Goal: Task Accomplishment & Management: Manage account settings

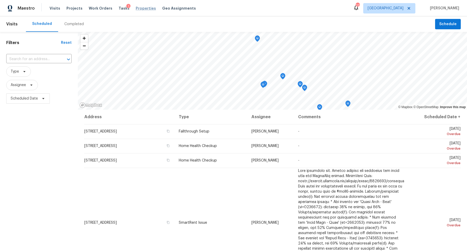
click at [139, 8] on span "Properties" at bounding box center [146, 8] width 20 height 5
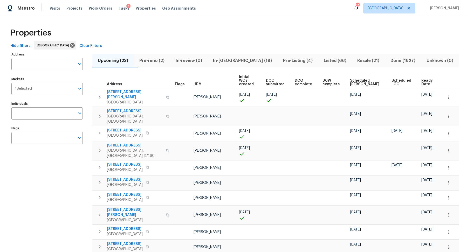
click at [153, 59] on span "Pre-reno (2)" at bounding box center [152, 60] width 30 height 7
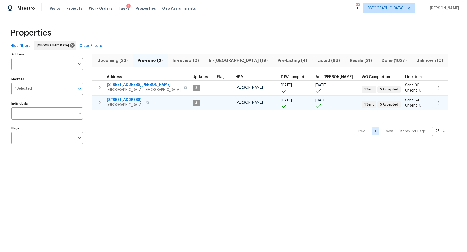
click at [114, 99] on span "[STREET_ADDRESS]" at bounding box center [125, 99] width 36 height 5
click at [210, 58] on span "In-reno (19)" at bounding box center [238, 60] width 62 height 7
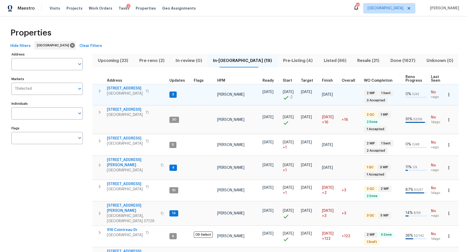
click at [123, 88] on span "[STREET_ADDRESS]" at bounding box center [125, 88] width 36 height 5
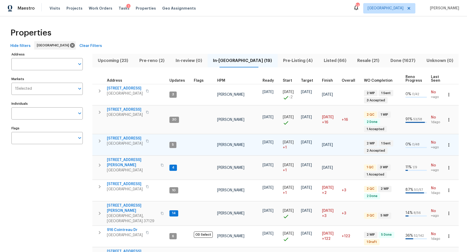
click at [118, 137] on span "630 Knollwood Dr" at bounding box center [125, 138] width 36 height 5
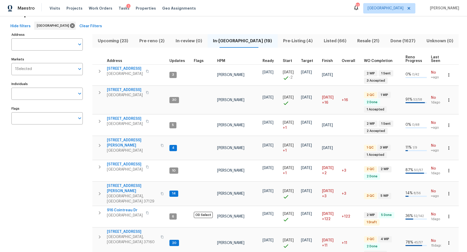
scroll to position [20, 0]
click at [123, 137] on span "705 Watson Ct" at bounding box center [132, 142] width 51 height 10
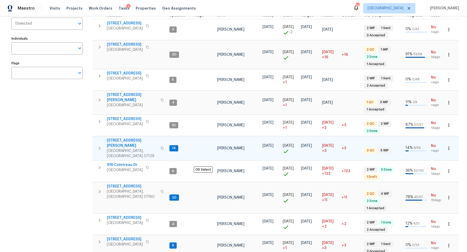
scroll to position [67, 0]
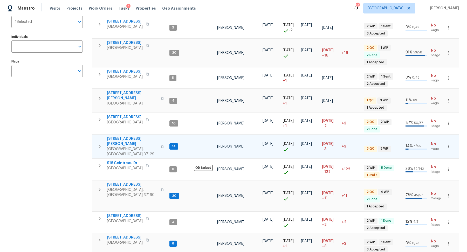
click at [123, 136] on span "8607 Hooper St" at bounding box center [132, 141] width 51 height 10
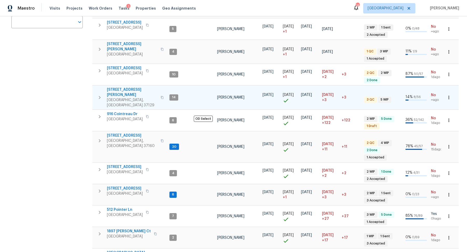
scroll to position [139, 0]
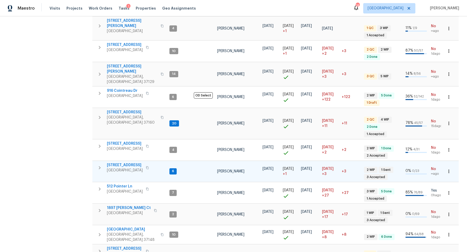
click at [117, 163] on span "1514 Oak Dr" at bounding box center [125, 165] width 36 height 5
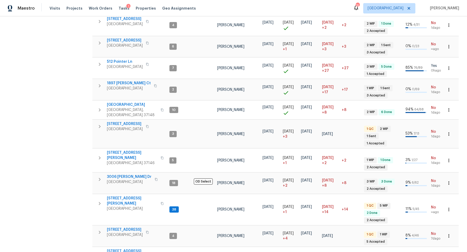
scroll to position [266, 0]
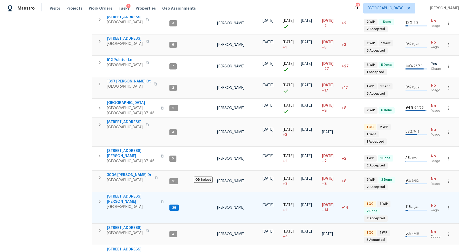
click at [124, 194] on span "501 Colburn Dr" at bounding box center [132, 199] width 51 height 10
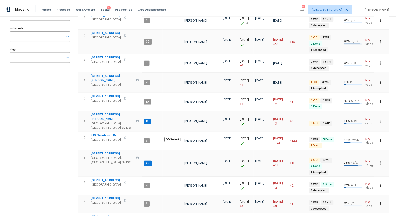
scroll to position [0, 0]
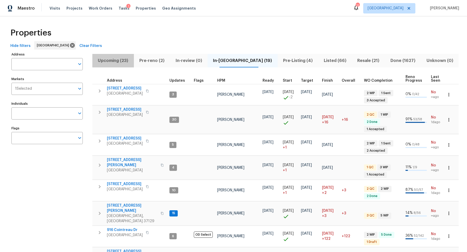
click at [120, 59] on span "Upcoming (23)" at bounding box center [112, 60] width 35 height 7
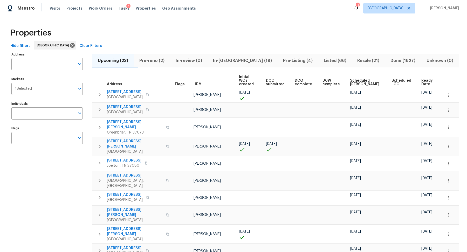
click at [424, 79] on span "Ready Date" at bounding box center [427, 82] width 13 height 7
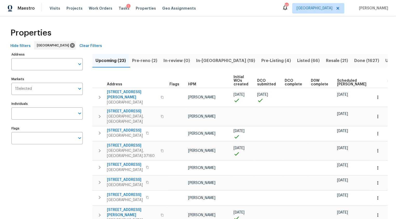
click at [211, 61] on span "In-reno (19)" at bounding box center [225, 60] width 59 height 7
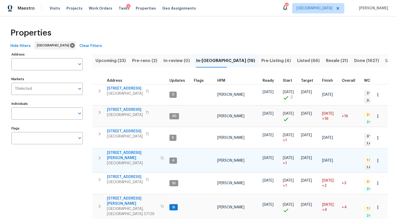
click at [121, 153] on span "705 Watson Ct" at bounding box center [132, 155] width 51 height 10
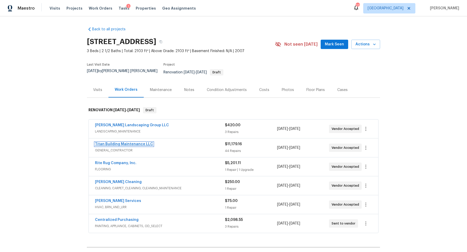
click at [120, 142] on link "Titan Building Maintenance LLC" at bounding box center [124, 144] width 58 height 4
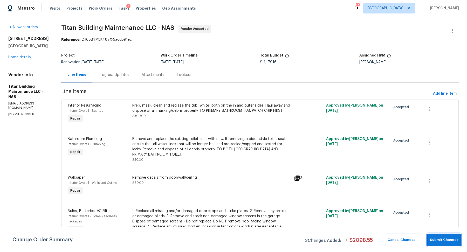
click at [436, 238] on span "Submit Changes" at bounding box center [444, 240] width 28 height 6
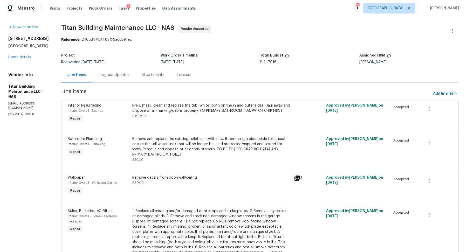
click at [99, 74] on div "Progress Updates" at bounding box center [114, 74] width 31 height 5
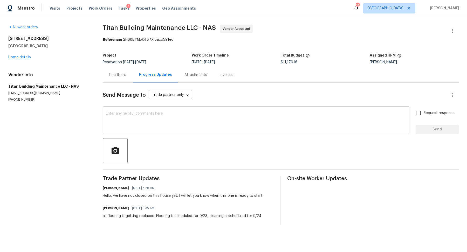
click at [137, 125] on textarea at bounding box center [256, 121] width 300 height 18
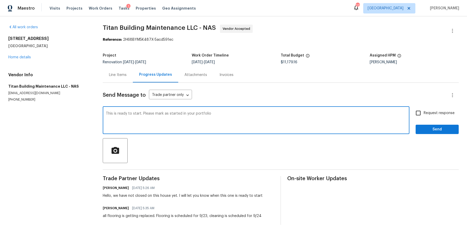
type textarea "This is ready to start. Please mark as started in your portfolio"
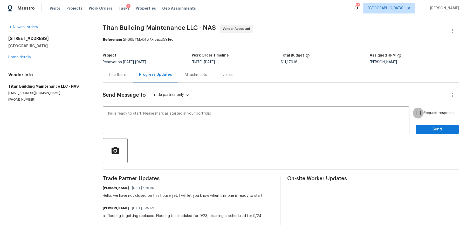
click at [417, 114] on input "Request response" at bounding box center [417, 113] width 11 height 11
checkbox input "true"
click at [421, 132] on span "Send" at bounding box center [436, 129] width 35 height 6
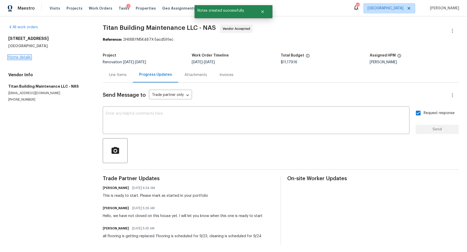
click at [23, 57] on link "Home details" at bounding box center [19, 57] width 23 height 4
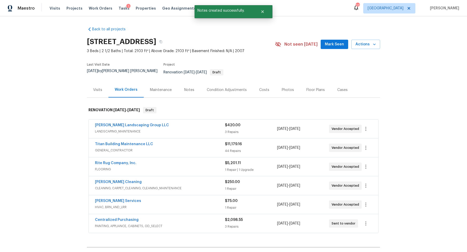
click at [197, 84] on div "Notes" at bounding box center [189, 89] width 23 height 15
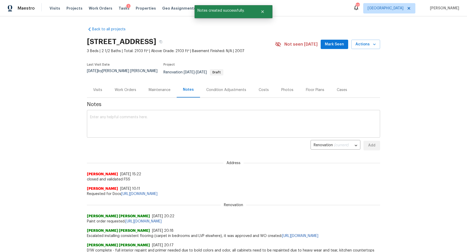
click at [120, 117] on textarea at bounding box center [233, 124] width 287 height 18
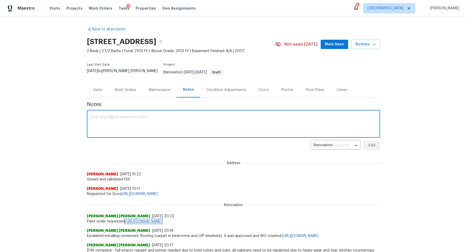
click at [161, 220] on link "https://opendoor.slack.com/archives/C07MF4A0E48/p1757726513771889" at bounding box center [143, 222] width 36 height 4
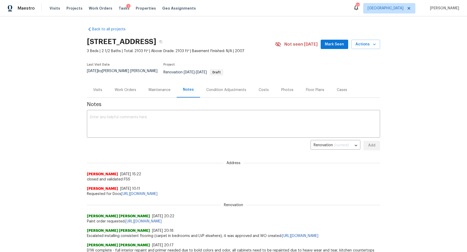
click at [125, 87] on div "Work Orders" at bounding box center [126, 89] width 22 height 5
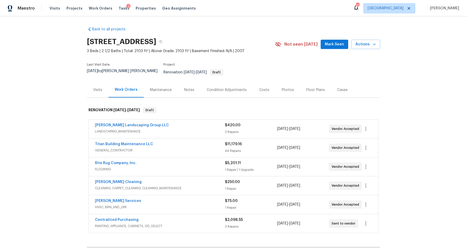
click at [189, 89] on div "Notes" at bounding box center [189, 89] width 23 height 15
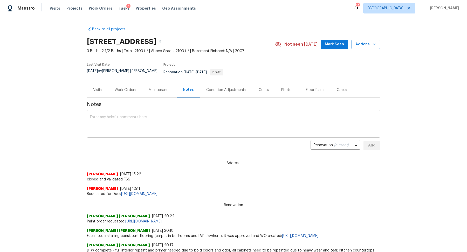
click at [163, 115] on textarea at bounding box center [233, 124] width 287 height 18
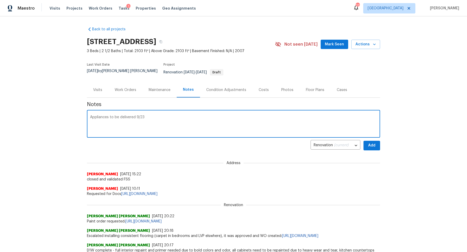
type textarea "Appliances to be delivered 9/23"
click at [376, 144] on button "Add" at bounding box center [371, 146] width 17 height 10
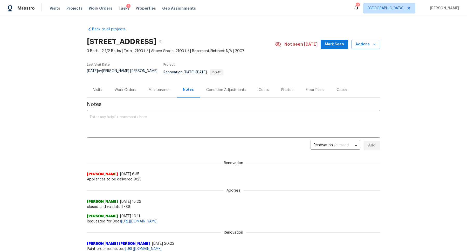
click at [121, 87] on div "Work Orders" at bounding box center [126, 89] width 22 height 5
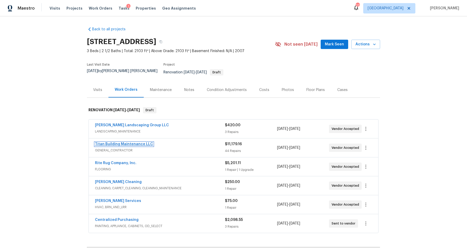
click at [116, 142] on link "Titan Building Maintenance LLC" at bounding box center [124, 144] width 58 height 4
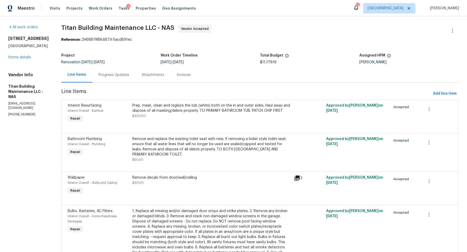
click at [109, 80] on div "Progress Updates" at bounding box center [113, 74] width 43 height 15
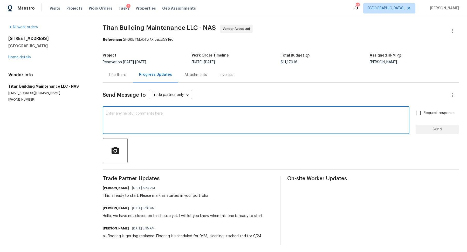
click at [128, 125] on textarea at bounding box center [256, 121] width 300 height 18
type textarea "Appliances will be delivered 9/23 the must be uninstalled for Lowes to haul off"
click at [435, 112] on span "Request response" at bounding box center [438, 112] width 31 height 5
click at [423, 112] on input "Request response" at bounding box center [417, 113] width 11 height 11
checkbox input "true"
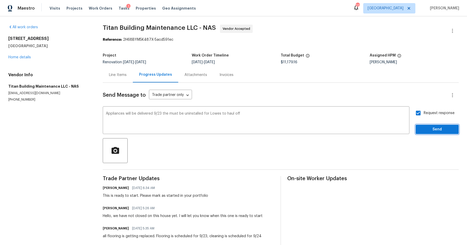
click at [435, 130] on span "Send" at bounding box center [436, 129] width 35 height 6
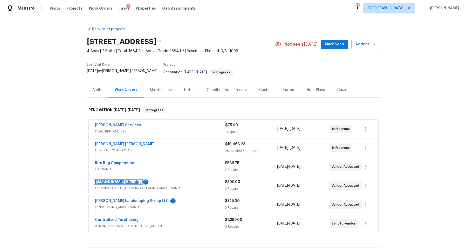
click at [113, 180] on link "[PERSON_NAME] Cleaning" at bounding box center [118, 182] width 47 height 4
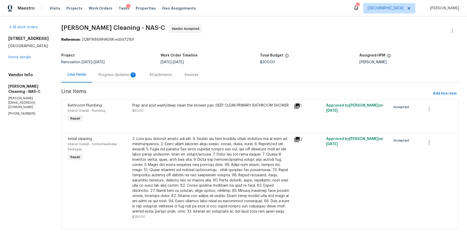
click at [114, 74] on div "Progress Updates 1" at bounding box center [118, 74] width 38 height 5
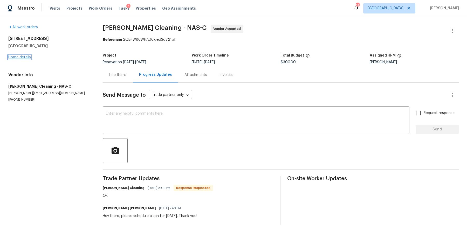
click at [23, 55] on link "Home details" at bounding box center [19, 57] width 23 height 4
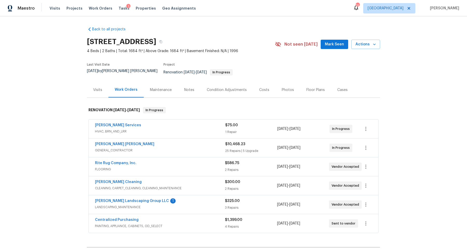
click at [99, 90] on div "Visits" at bounding box center [98, 89] width 22 height 15
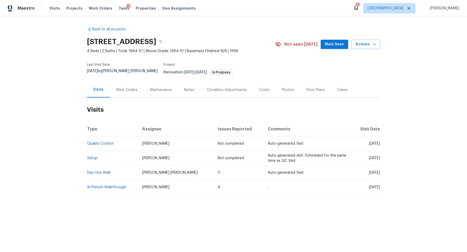
click at [133, 90] on div "Work Orders" at bounding box center [127, 89] width 34 height 15
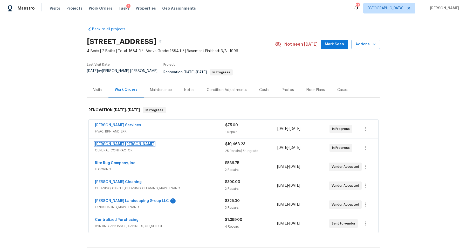
click at [122, 142] on link "[PERSON_NAME] [PERSON_NAME]" at bounding box center [124, 144] width 59 height 4
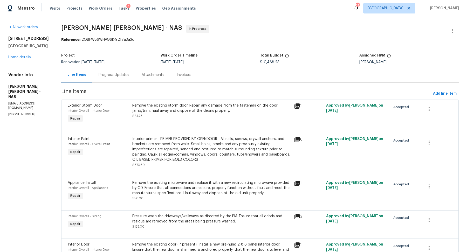
click at [113, 72] on div "Progress Updates" at bounding box center [113, 74] width 43 height 15
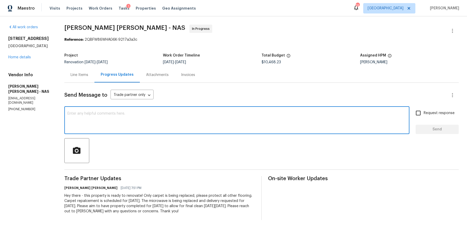
click at [144, 117] on textarea at bounding box center [236, 121] width 339 height 18
type textarea "Hello just checking in for progress update"
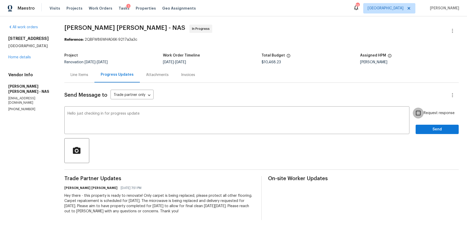
click at [418, 110] on input "Request response" at bounding box center [417, 113] width 11 height 11
checkbox input "true"
click at [421, 121] on div "Request response Send" at bounding box center [436, 121] width 43 height 26
click at [421, 128] on span "Send" at bounding box center [436, 129] width 35 height 6
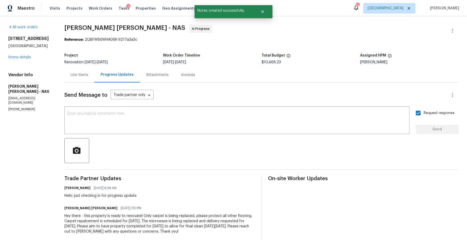
click at [17, 59] on div "206 Cross Valley Dr Columbia, TN 38401 Home details" at bounding box center [30, 48] width 44 height 24
click at [17, 59] on link "Home details" at bounding box center [19, 57] width 23 height 4
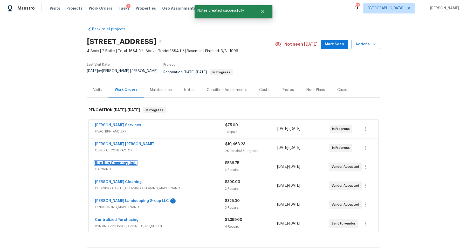
click at [104, 161] on link "Rite Rug Company, Inc." at bounding box center [115, 163] width 41 height 4
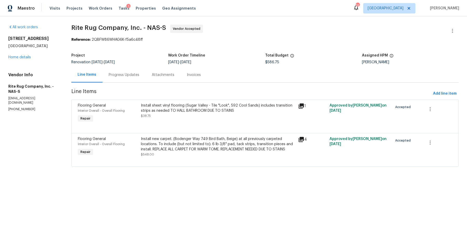
click at [118, 75] on div "Progress Updates" at bounding box center [124, 74] width 31 height 5
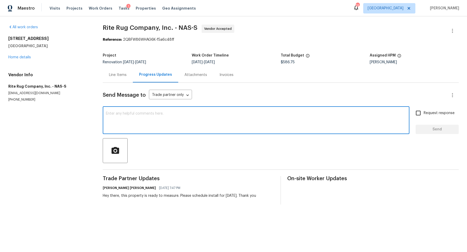
click at [144, 119] on textarea at bounding box center [256, 121] width 300 height 18
type textarea "Hello, looking for the updated invoice here"
click at [420, 112] on input "Request response" at bounding box center [417, 113] width 11 height 11
checkbox input "true"
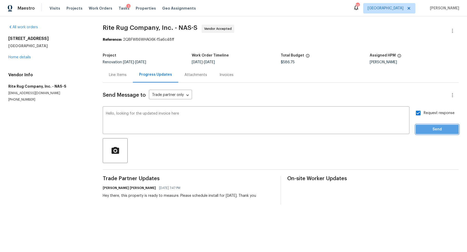
click at [420, 128] on span "Send" at bounding box center [436, 129] width 35 height 6
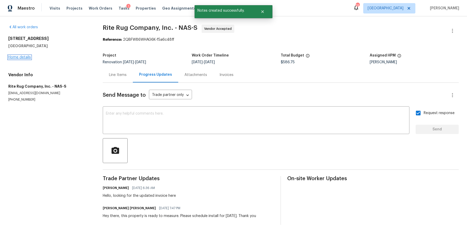
click at [23, 57] on link "Home details" at bounding box center [19, 57] width 23 height 4
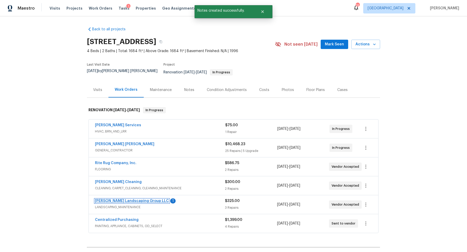
click at [116, 199] on link "Sandoval Landscaping Group LLC" at bounding box center [132, 201] width 74 height 4
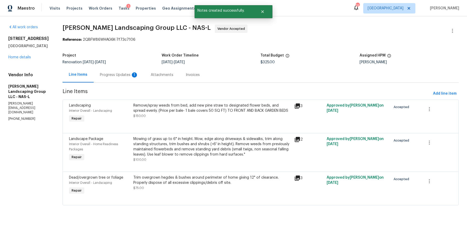
click at [125, 75] on div "Progress Updates 1" at bounding box center [119, 74] width 38 height 5
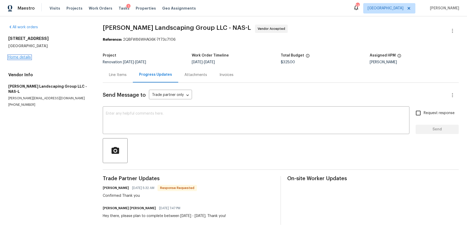
click at [22, 57] on link "Home details" at bounding box center [19, 57] width 23 height 4
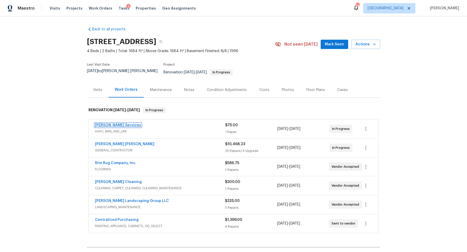
click at [109, 123] on link "Tony Barrett Services" at bounding box center [118, 125] width 46 height 4
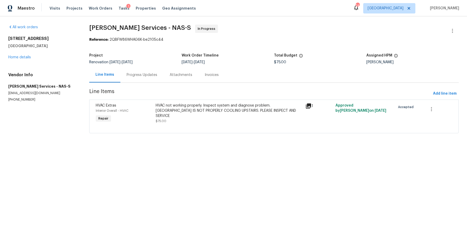
click at [148, 75] on div "Progress Updates" at bounding box center [141, 74] width 31 height 5
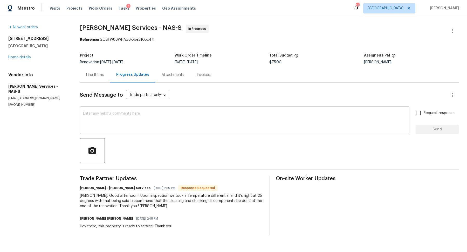
click at [150, 121] on textarea at bounding box center [244, 121] width 323 height 18
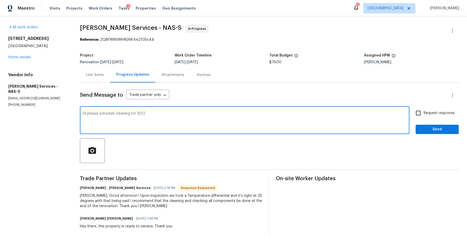
type textarea "Hi please schedule cleaning for 9/22"
click at [419, 116] on input "Request response" at bounding box center [417, 113] width 11 height 11
checkbox input "true"
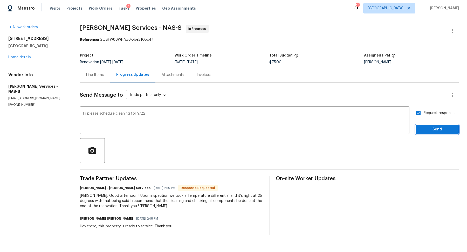
click at [427, 133] on button "Send" at bounding box center [436, 130] width 43 height 10
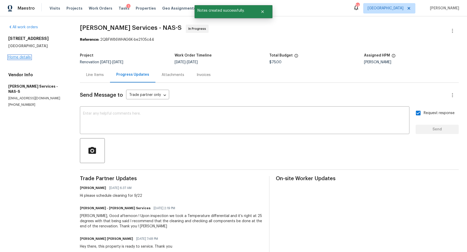
click at [29, 57] on link "Home details" at bounding box center [19, 57] width 23 height 4
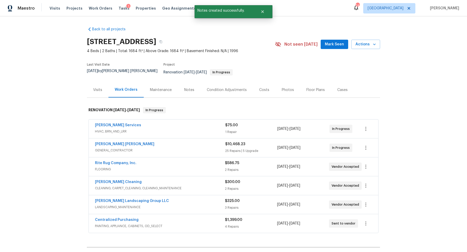
click at [186, 87] on div "Notes" at bounding box center [189, 89] width 10 height 5
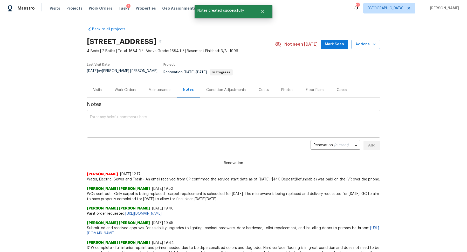
click at [159, 115] on textarea at bounding box center [233, 124] width 287 height 18
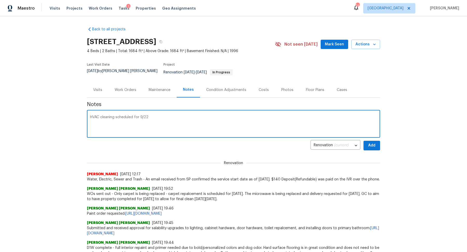
type textarea "HVAC cleaning scheduled for 9/22"
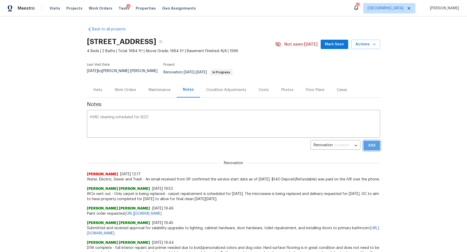
click at [376, 142] on button "Add" at bounding box center [371, 146] width 17 height 10
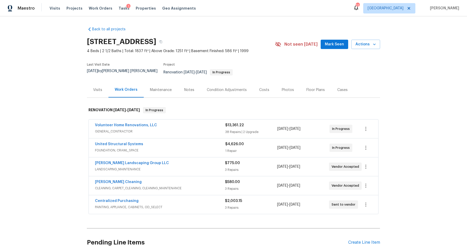
click at [184, 87] on div "Notes" at bounding box center [189, 89] width 10 height 5
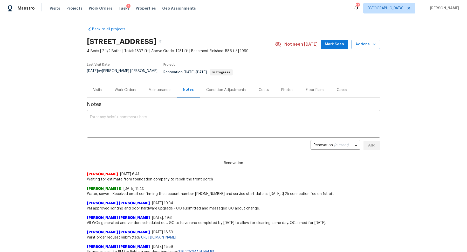
click at [129, 88] on div "Work Orders" at bounding box center [126, 89] width 22 height 5
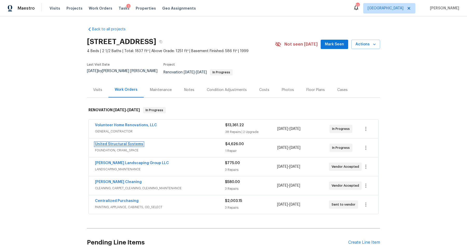
click at [122, 142] on link "United Structural Systems" at bounding box center [119, 144] width 48 height 4
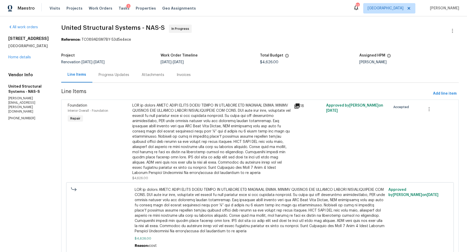
click at [110, 79] on div "Progress Updates" at bounding box center [113, 74] width 43 height 15
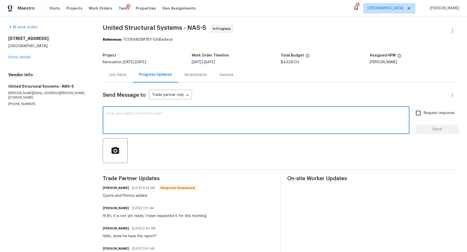
click at [135, 114] on textarea at bounding box center [256, 121] width 300 height 18
type textarea "Hello I have updated the cost can you let me know what day this is scheduled for"
click at [420, 109] on input "Request response" at bounding box center [417, 113] width 11 height 11
checkbox input "true"
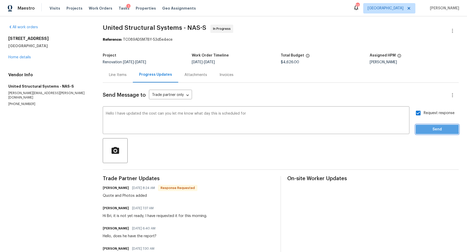
click at [420, 127] on span "Send" at bounding box center [436, 129] width 35 height 6
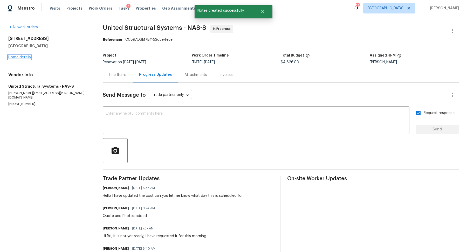
click at [19, 57] on link "Home details" at bounding box center [19, 57] width 23 height 4
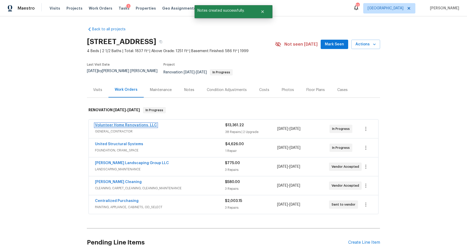
click at [106, 123] on link "Volunteer Home Renovations, LLC" at bounding box center [126, 125] width 62 height 4
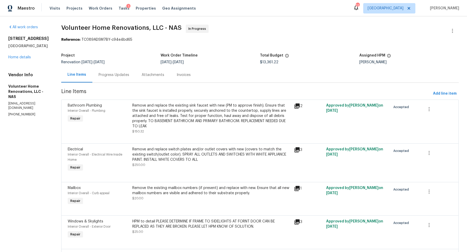
click at [134, 79] on div "Progress Updates" at bounding box center [113, 74] width 43 height 15
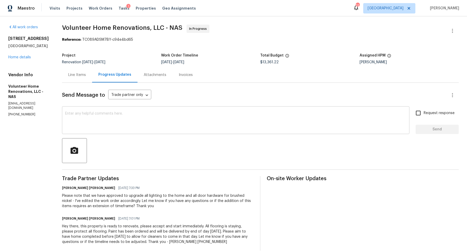
click at [132, 116] on textarea at bounding box center [235, 121] width 341 height 18
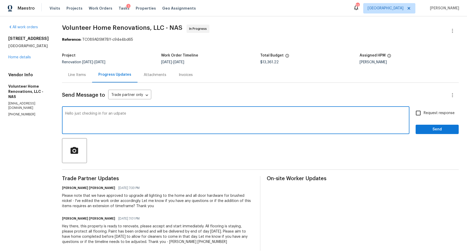
type textarea "Hello just checking in for an udpate"
click at [426, 111] on span "Request response" at bounding box center [438, 112] width 31 height 5
click at [423, 111] on input "Request response" at bounding box center [417, 113] width 11 height 11
checkbox input "true"
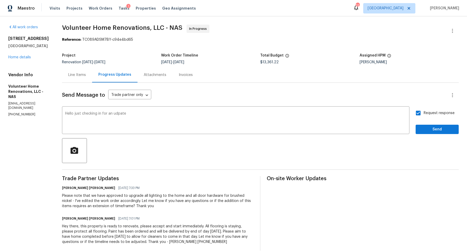
click at [424, 121] on div "Request response Send" at bounding box center [436, 121] width 43 height 26
click at [424, 124] on div "Request response Send" at bounding box center [436, 121] width 43 height 26
click at [358, 110] on div "Hello just checking in for an udpate x ​" at bounding box center [235, 121] width 347 height 26
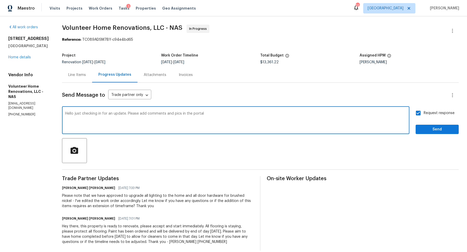
type textarea "Hello just checking in for an update. Please add comments and pics in the portal"
click at [435, 130] on span "Send" at bounding box center [436, 129] width 35 height 6
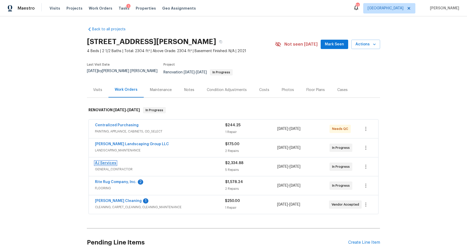
click at [106, 161] on link "AJ Services" at bounding box center [105, 163] width 21 height 4
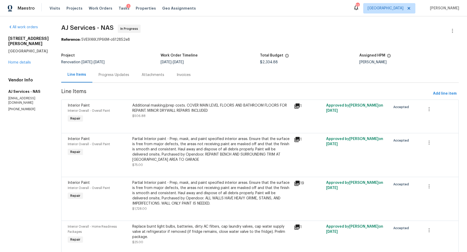
click at [116, 78] on div "Progress Updates" at bounding box center [113, 74] width 43 height 15
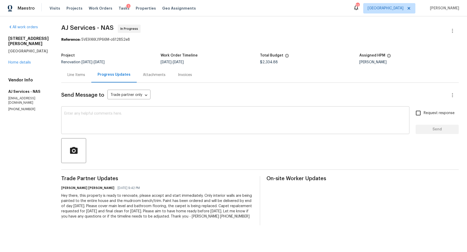
click at [132, 124] on textarea at bounding box center [235, 121] width 342 height 18
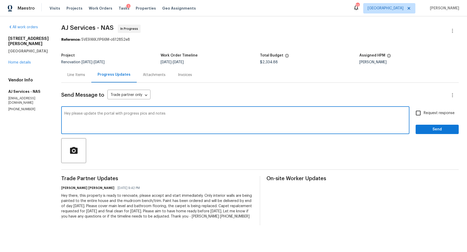
type textarea "Hey please update the portal with progress pics and notes"
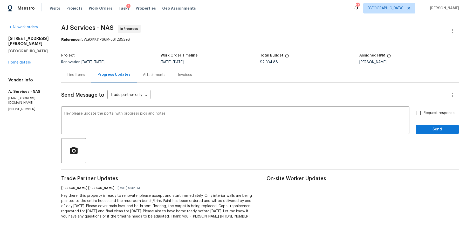
click at [426, 113] on span "Request response" at bounding box center [438, 112] width 31 height 5
click at [423, 113] on input "Request response" at bounding box center [417, 113] width 11 height 11
checkbox input "true"
click at [423, 127] on span "Send" at bounding box center [436, 129] width 35 height 6
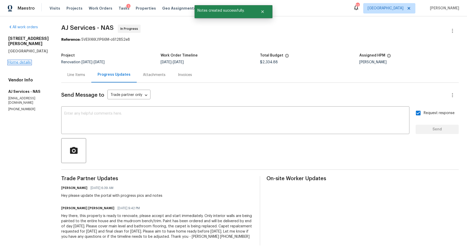
click at [24, 61] on link "Home details" at bounding box center [19, 63] width 23 height 4
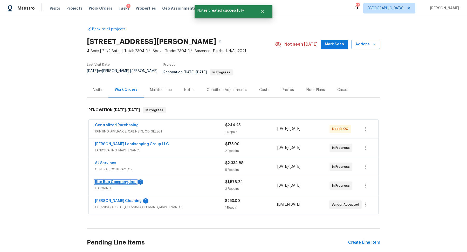
click at [109, 180] on link "Rite Rug Company, Inc." at bounding box center [115, 182] width 41 height 4
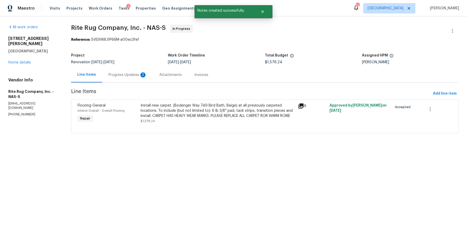
click at [119, 79] on div "Progress Updates 2" at bounding box center [127, 74] width 51 height 15
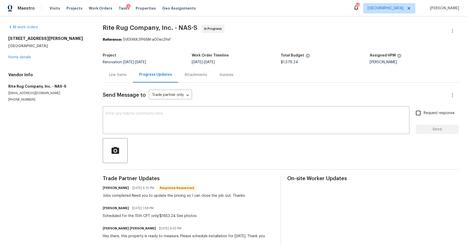
click at [117, 75] on div "Line Items" at bounding box center [118, 74] width 18 height 5
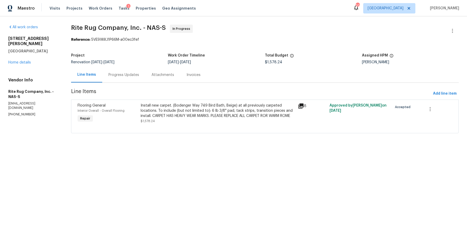
click at [168, 113] on div "Install new carpet. (Bodenger Way 749 Bird Bath, Beige) at all previously carpe…" at bounding box center [217, 111] width 154 height 16
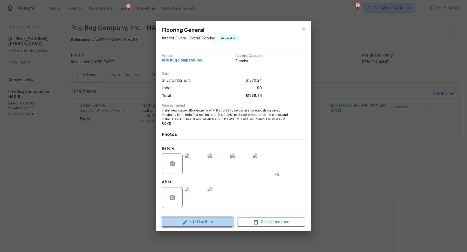
click at [186, 223] on icon "button" at bounding box center [185, 222] width 6 height 6
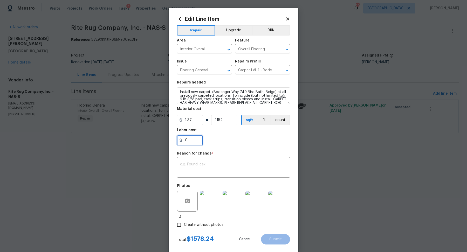
click at [201, 138] on input "0" at bounding box center [190, 140] width 26 height 10
type input "75"
click at [194, 167] on textarea at bounding box center [233, 168] width 107 height 11
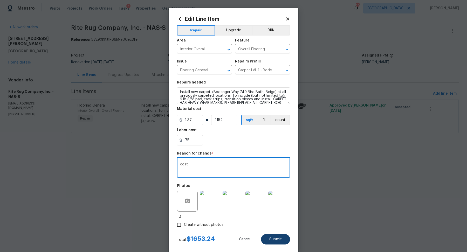
type textarea "cost"
click at [276, 240] on span "Submit" at bounding box center [275, 239] width 12 height 4
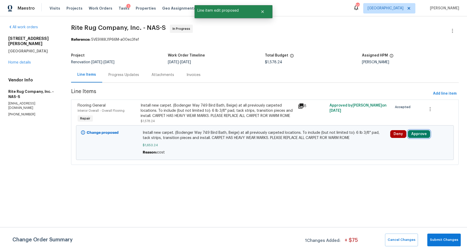
click at [414, 135] on button "Approve" at bounding box center [418, 134] width 22 height 8
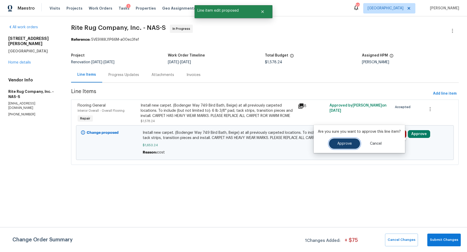
click at [350, 140] on button "Approve" at bounding box center [344, 143] width 31 height 10
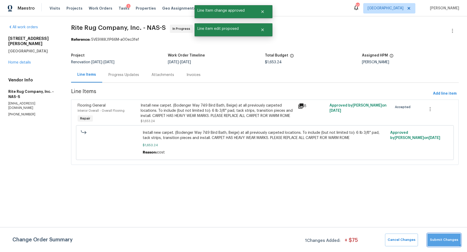
click at [443, 236] on button "Submit Changes" at bounding box center [443, 240] width 33 height 13
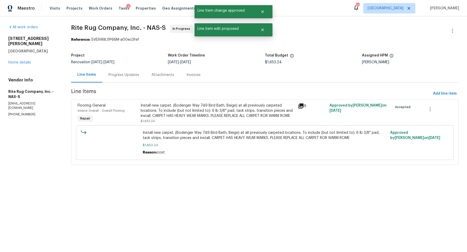
click at [127, 76] on div "Progress Updates" at bounding box center [123, 74] width 31 height 5
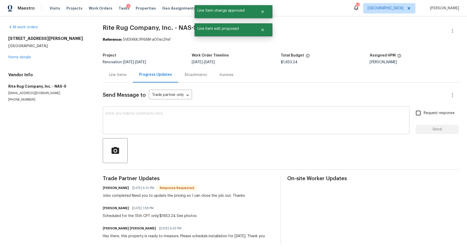
click at [164, 118] on textarea at bounding box center [256, 121] width 300 height 18
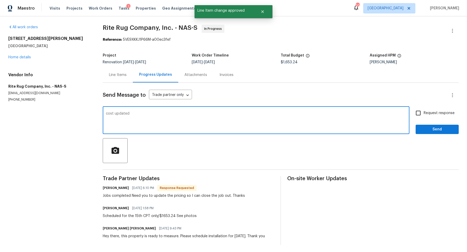
type textarea "cost updated"
click at [434, 110] on label "Request response" at bounding box center [433, 113] width 42 height 11
click at [423, 110] on input "Request response" at bounding box center [417, 113] width 11 height 11
checkbox input "true"
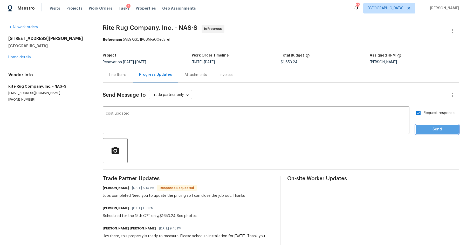
click at [425, 130] on span "Send" at bounding box center [436, 129] width 35 height 6
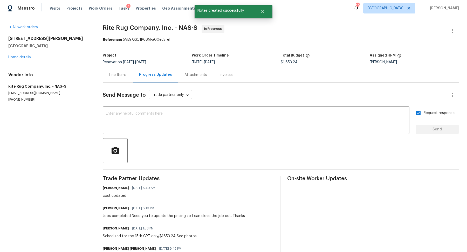
click at [16, 55] on div "[STREET_ADDRESS][PERSON_NAME] Home details" at bounding box center [49, 48] width 82 height 24
click at [15, 58] on link "Home details" at bounding box center [19, 57] width 23 height 4
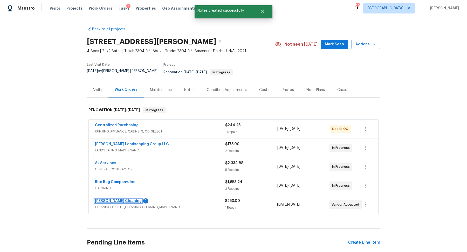
click at [104, 199] on link "Soledad Cleaning" at bounding box center [118, 201] width 47 height 4
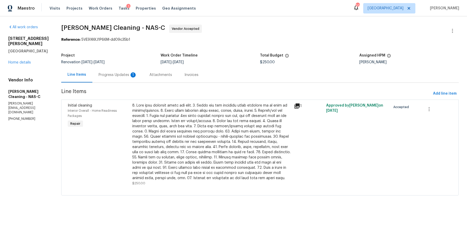
click at [116, 75] on div "Progress Updates 1" at bounding box center [118, 74] width 38 height 5
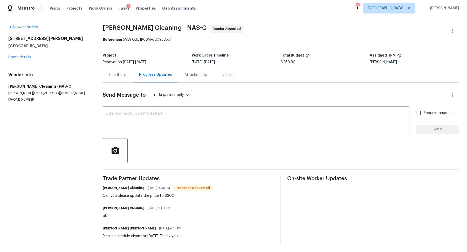
click at [110, 73] on div "Line Items" at bounding box center [118, 74] width 18 height 5
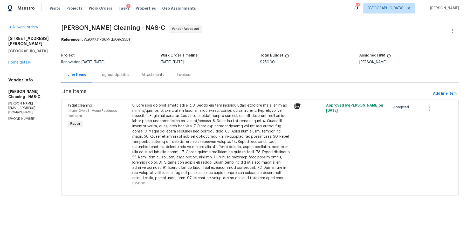
click at [179, 137] on div at bounding box center [211, 142] width 158 height 78
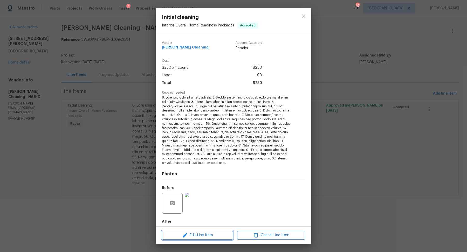
click at [204, 237] on span "Edit Line Item" at bounding box center [197, 235] width 68 height 6
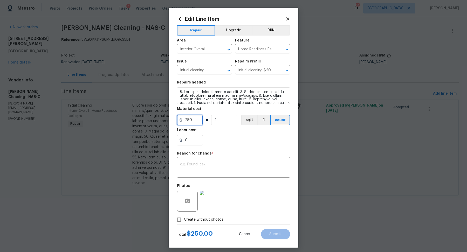
click at [189, 120] on input "250" at bounding box center [190, 120] width 26 height 10
type input "300"
click at [254, 159] on div "x ​" at bounding box center [233, 167] width 113 height 19
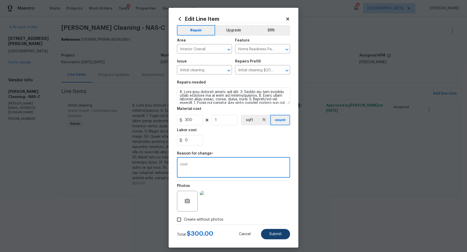
type textarea "cost"
click at [275, 231] on button "Submit" at bounding box center [275, 234] width 29 height 10
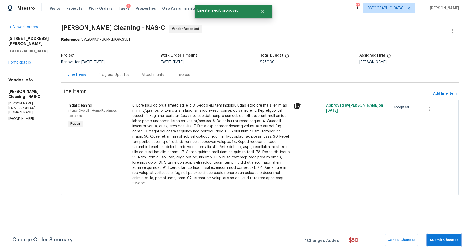
click at [439, 242] on span "Submit Changes" at bounding box center [444, 240] width 28 height 6
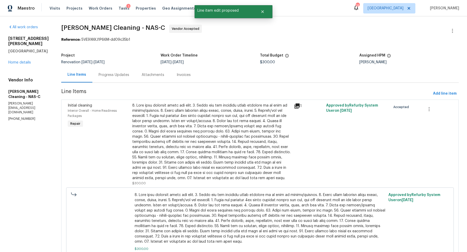
click at [116, 76] on div "Progress Updates" at bounding box center [114, 74] width 31 height 5
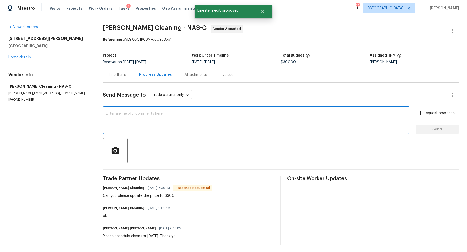
click at [141, 120] on textarea at bounding box center [256, 121] width 300 height 18
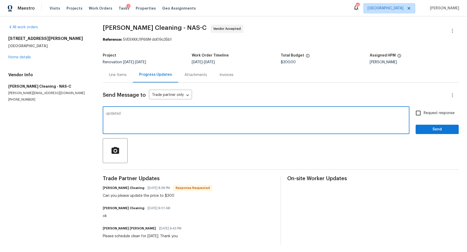
type textarea "updated"
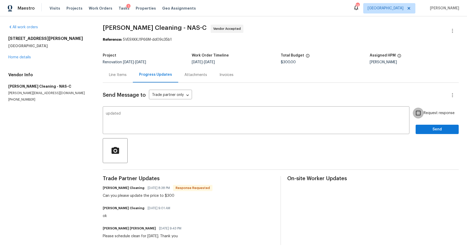
click at [420, 116] on input "Request response" at bounding box center [417, 113] width 11 height 11
checkbox input "true"
click at [420, 130] on span "Send" at bounding box center [436, 129] width 35 height 6
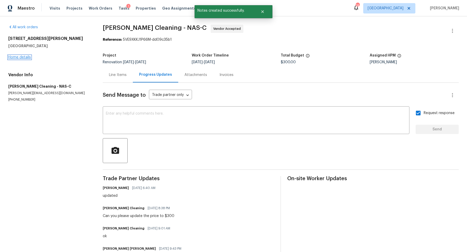
click at [20, 57] on link "Home details" at bounding box center [19, 57] width 23 height 4
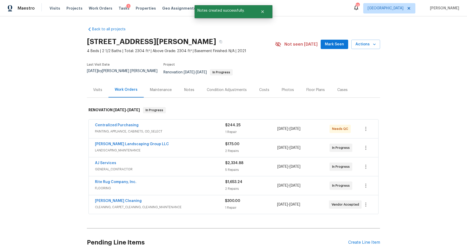
click at [191, 88] on div "Notes" at bounding box center [189, 89] width 10 height 5
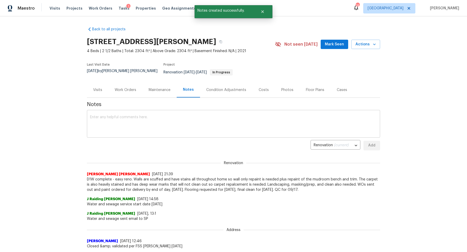
click at [158, 126] on textarea at bounding box center [233, 124] width 287 height 18
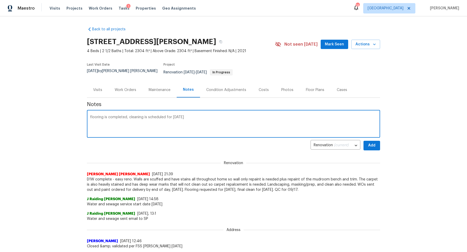
type textarea "flooring is completed, cleaning is scheduled for today"
click at [374, 142] on span "Add" at bounding box center [371, 145] width 8 height 6
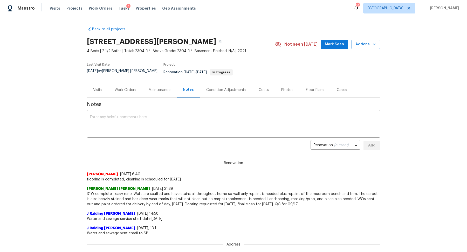
click at [101, 87] on div "Visits" at bounding box center [97, 89] width 9 height 5
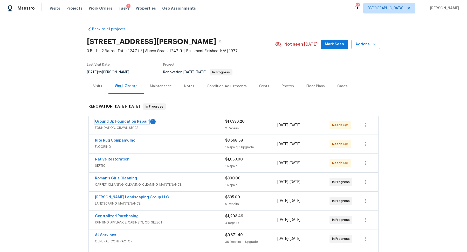
click at [121, 121] on link "Ground Up Foundation Repair" at bounding box center [122, 122] width 54 height 4
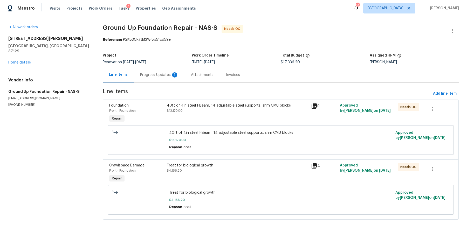
click at [144, 76] on div "Progress Updates 1" at bounding box center [159, 74] width 38 height 5
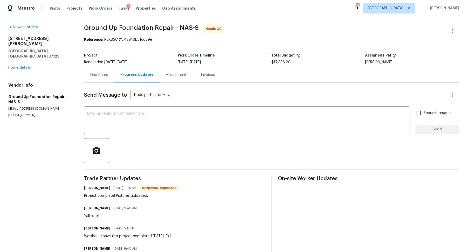
click at [102, 75] on div "Line Items" at bounding box center [99, 74] width 18 height 5
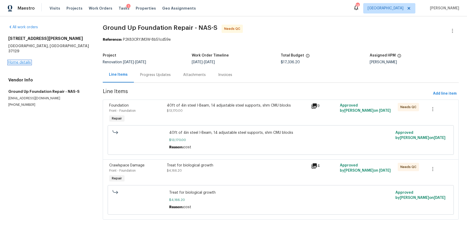
click at [19, 61] on link "Home details" at bounding box center [19, 63] width 23 height 4
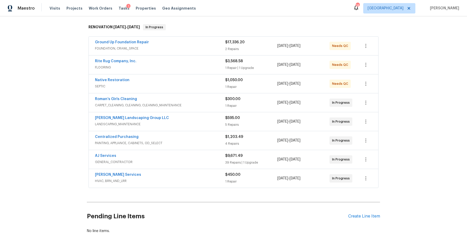
scroll to position [85, 0]
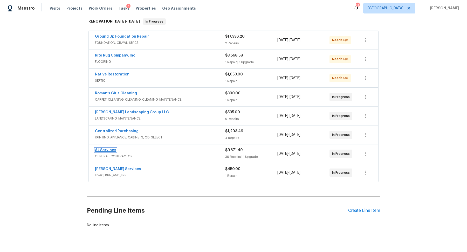
click at [103, 149] on link "AJ Services" at bounding box center [105, 150] width 21 height 4
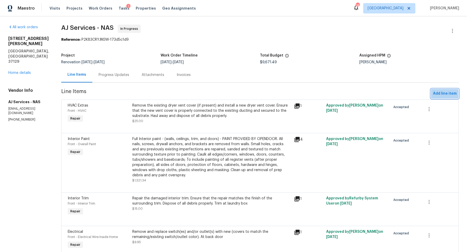
click at [440, 94] on span "Add line item" at bounding box center [445, 93] width 24 height 6
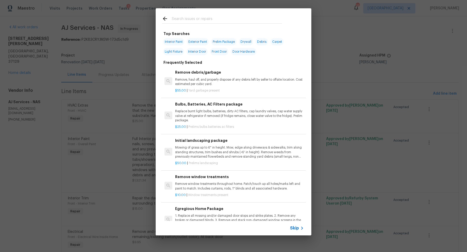
click at [298, 226] on span "Skip" at bounding box center [294, 228] width 9 height 5
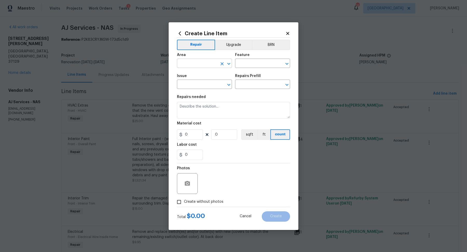
click at [199, 64] on input "text" at bounding box center [197, 64] width 40 height 8
click at [196, 81] on li "Interior Overall" at bounding box center [204, 84] width 55 height 9
type input "Interior Overall"
click at [250, 62] on input "text" at bounding box center [255, 64] width 40 height 8
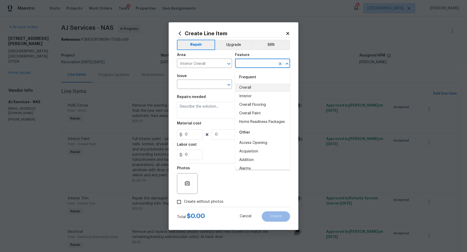
click at [248, 88] on li "Overall" at bounding box center [262, 87] width 55 height 9
type input "Overall"
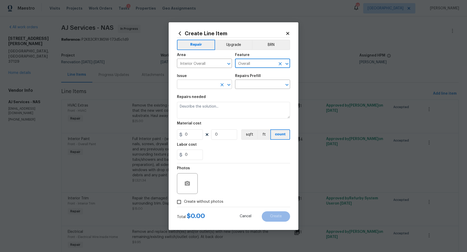
click at [202, 85] on input "text" at bounding box center [197, 85] width 40 height 8
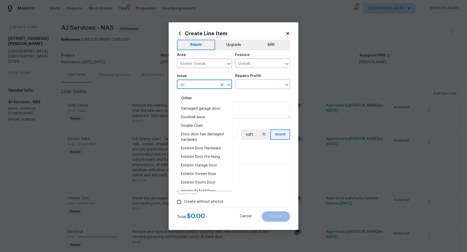
type input "d"
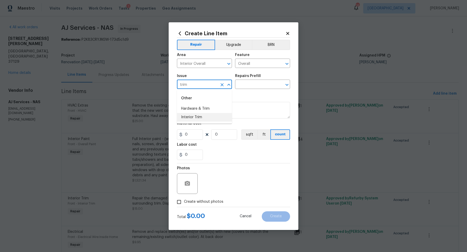
click at [194, 117] on li "Interior Trim" at bounding box center [204, 117] width 55 height 9
type input "Interior Trim"
click at [198, 66] on input "Interior Overall" at bounding box center [197, 64] width 40 height 8
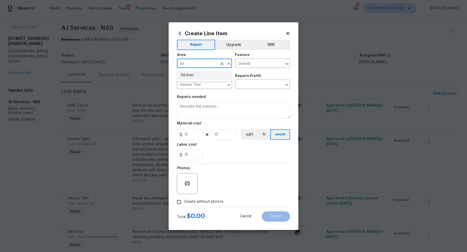
click at [194, 75] on li "Kitchen" at bounding box center [204, 75] width 55 height 9
type input "Kitchen"
click at [249, 85] on input "text" at bounding box center [255, 85] width 40 height 8
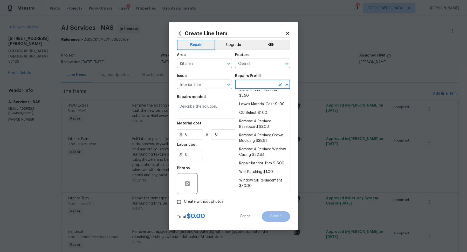
scroll to position [38, 0]
click at [248, 162] on li "Repair Interior Trim $15.00" at bounding box center [262, 162] width 55 height 9
type input "Interior Trim"
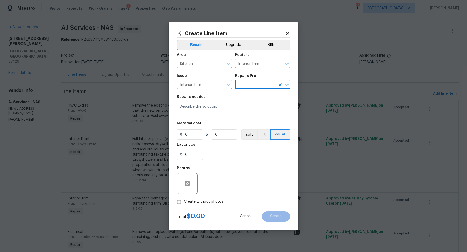
type input "Repair Interior Trim $15.00"
type textarea "Repair the damaged interior trim. Ensure that the repair matches the finish of …"
type input "15"
type input "1"
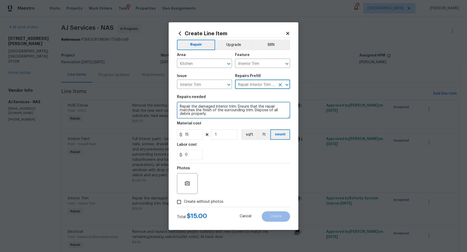
click at [225, 114] on textarea "Repair the damaged interior trim. Ensure that the repair matches the finish of …" at bounding box center [233, 110] width 113 height 17
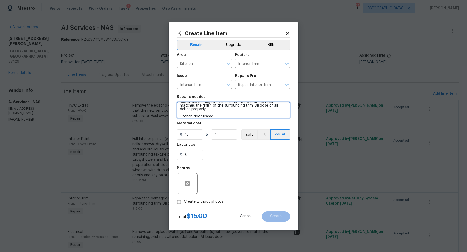
type textarea "Repair the damaged interior trim. Ensure that the repair matches the finish of …"
click at [207, 202] on span "Create without photos" at bounding box center [203, 201] width 39 height 5
click at [184, 202] on input "Create without photos" at bounding box center [179, 202] width 10 height 10
checkbox input "true"
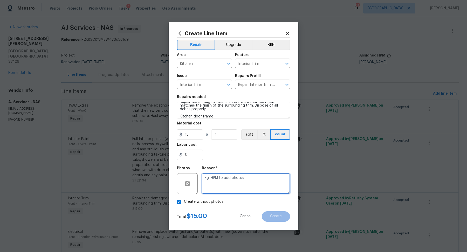
click at [234, 190] on textarea at bounding box center [246, 183] width 88 height 21
type textarea "na"
click at [283, 215] on button "Create" at bounding box center [276, 216] width 28 height 10
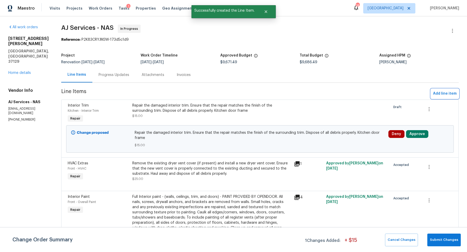
click at [443, 92] on span "Add line item" at bounding box center [445, 93] width 24 height 6
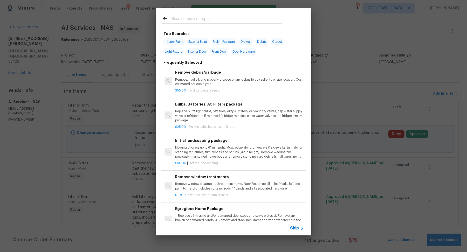
click at [293, 225] on div "Skip" at bounding box center [297, 228] width 15 height 6
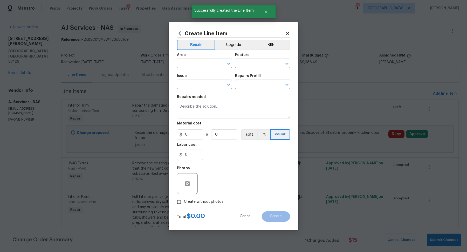
click at [202, 59] on div "Area" at bounding box center [204, 56] width 55 height 7
click at [200, 60] on input "text" at bounding box center [197, 64] width 40 height 8
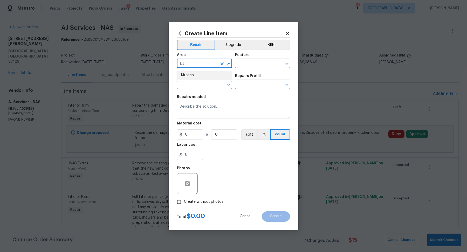
click at [194, 75] on li "Kitchen" at bounding box center [204, 75] width 55 height 9
type input "Kitchen"
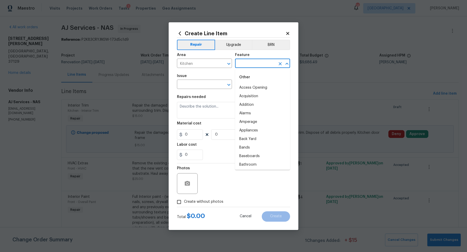
click at [240, 60] on input "text" at bounding box center [255, 64] width 40 height 8
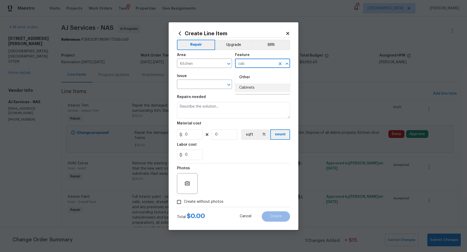
click at [242, 89] on li "Cabinets" at bounding box center [262, 87] width 55 height 9
type input "Cabinets"
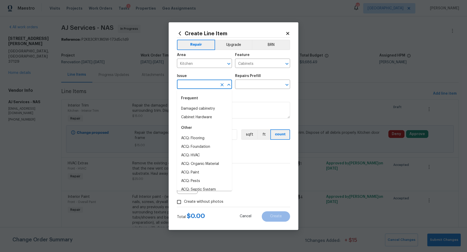
click at [193, 81] on input "text" at bounding box center [197, 85] width 40 height 8
click at [194, 109] on li "Damaged cabinetry" at bounding box center [204, 108] width 55 height 9
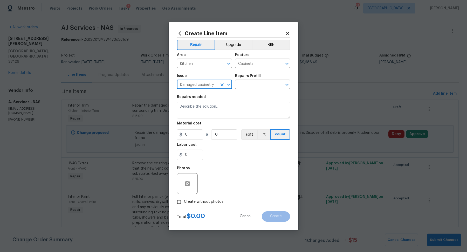
click at [251, 90] on div "Issue Damaged cabinetry ​ Repairs Prefill ​" at bounding box center [233, 81] width 113 height 21
click at [251, 88] on input "text" at bounding box center [255, 85] width 40 height 8
click at [206, 86] on input "Damaged cabinetry" at bounding box center [197, 85] width 40 height 8
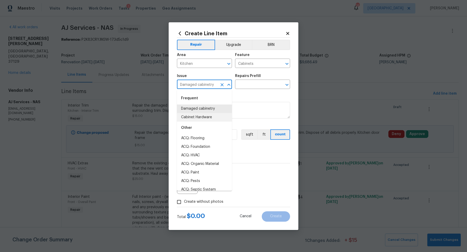
click at [194, 118] on li "Cabinet Hardware" at bounding box center [204, 117] width 55 height 9
type input "Cabinet Hardware"
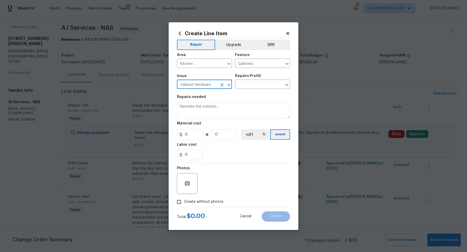
click at [198, 87] on input "Cabinet Hardware" at bounding box center [197, 85] width 40 height 8
click at [272, 91] on div "Issue Cabinet Hardware ​ Repairs Prefill ​" at bounding box center [233, 81] width 113 height 21
click at [257, 87] on input "text" at bounding box center [255, 85] width 40 height 8
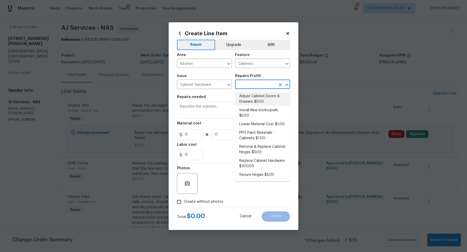
click at [249, 99] on li "Adjust Cabinet Doors & Drawers $5.00" at bounding box center [262, 99] width 55 height 14
type textarea "Adjust all cabinet doors and drawers so that they operate as intended."
type input "1"
type input "Adjust Cabinet Doors & Drawers $5.00"
type input "5"
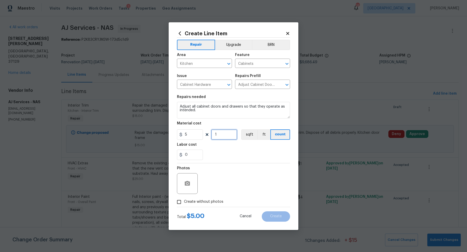
click at [222, 137] on input "1" at bounding box center [224, 134] width 26 height 10
type input "4"
click at [216, 150] on div "0" at bounding box center [233, 155] width 113 height 10
click at [203, 201] on span "Create without photos" at bounding box center [203, 201] width 39 height 5
click at [184, 201] on input "Create without photos" at bounding box center [179, 202] width 10 height 10
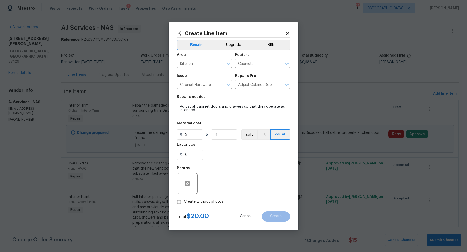
checkbox input "true"
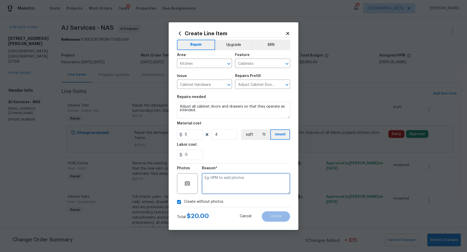
click at [229, 181] on textarea at bounding box center [246, 183] width 88 height 21
type textarea "na"
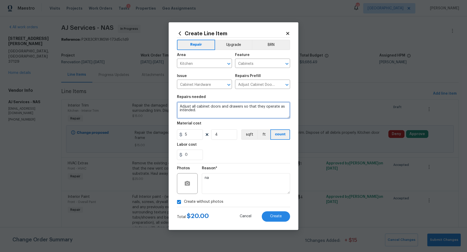
click at [231, 114] on textarea "Adjust all cabinet doors and drawers so that they operate as intended." at bounding box center [233, 110] width 113 height 17
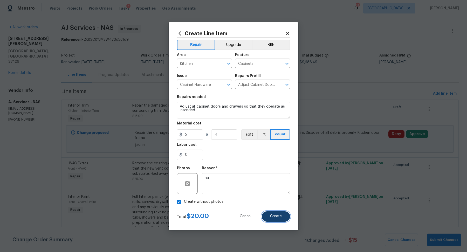
click at [280, 216] on span "Create" at bounding box center [276, 216] width 12 height 4
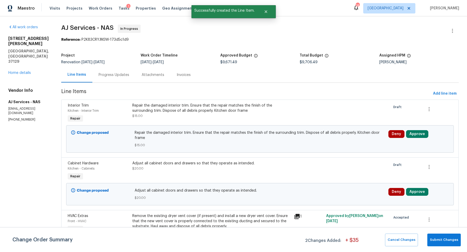
click at [457, 248] on div "Change Order Summary 2 Changes Added: + $ 35 Cancel Changes Submit Changes" at bounding box center [233, 239] width 467 height 25
click at [451, 244] on button "Submit Changes" at bounding box center [443, 240] width 33 height 13
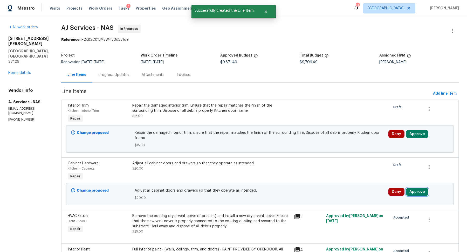
click at [421, 191] on button "Approve" at bounding box center [417, 192] width 22 height 8
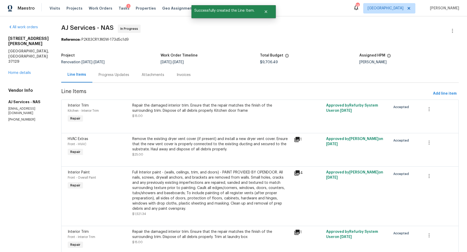
click at [119, 81] on div "Progress Updates" at bounding box center [113, 74] width 43 height 15
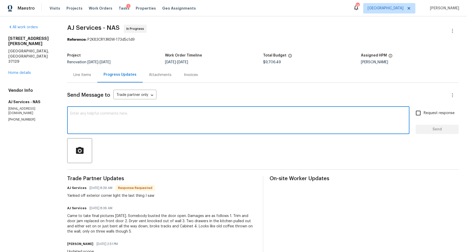
click at [155, 121] on textarea at bounding box center [238, 121] width 336 height 18
type textarea "H"
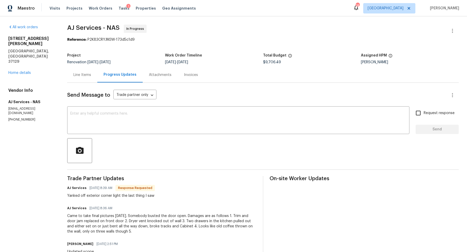
click at [87, 75] on div "Line Items" at bounding box center [82, 74] width 18 height 5
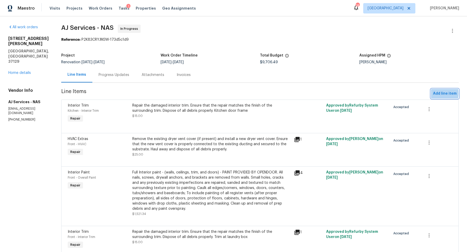
click at [435, 93] on span "Add line item" at bounding box center [445, 93] width 24 height 6
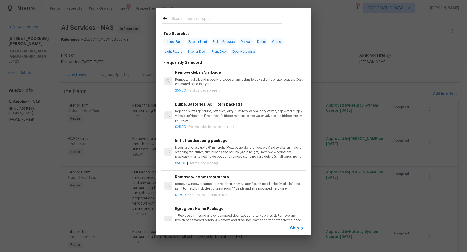
click at [294, 229] on span "Skip" at bounding box center [294, 228] width 9 height 5
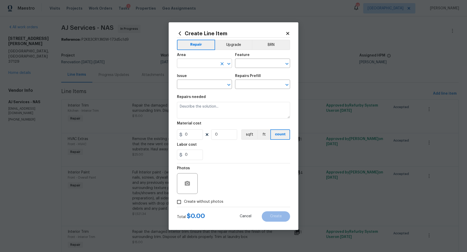
click at [193, 66] on input "text" at bounding box center [197, 64] width 40 height 8
click at [186, 81] on li "Exterior Overall" at bounding box center [204, 84] width 55 height 9
type input "Exterior Overall"
click at [255, 62] on input "text" at bounding box center [255, 64] width 40 height 8
click at [253, 87] on li "Exterior Lighting" at bounding box center [262, 87] width 55 height 9
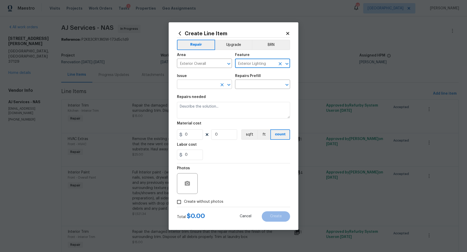
type input "Exterior Lighting"
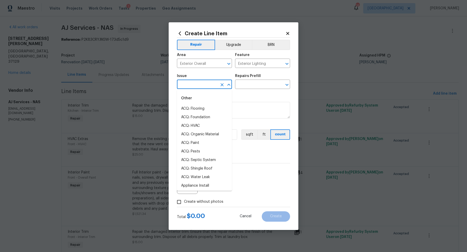
click at [206, 82] on input "text" at bounding box center [197, 85] width 40 height 8
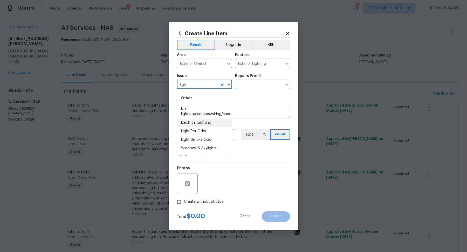
drag, startPoint x: 198, startPoint y: 123, endPoint x: 218, endPoint y: 109, distance: 24.7
click at [198, 123] on li "Electrical Lighting" at bounding box center [204, 122] width 55 height 9
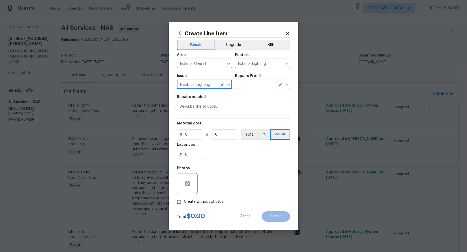
type input "Electrical Lighting"
click at [258, 87] on input "text" at bounding box center [255, 85] width 40 height 8
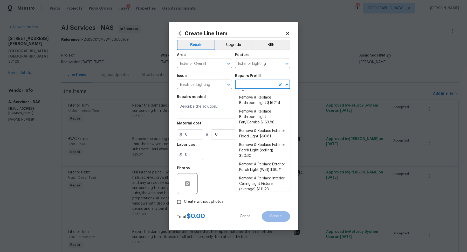
scroll to position [74, 0]
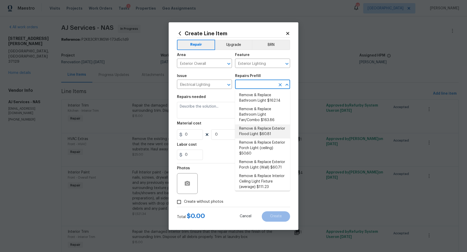
click at [248, 130] on li "Remove & Replace Exterior Flood Light $60.81" at bounding box center [262, 131] width 55 height 14
type input "Remove & Replace Exterior Flood Light $60.81"
type textarea "Remove and replace the existing exterior flood light with new. Ensure that the …"
type input "60.81"
type input "1"
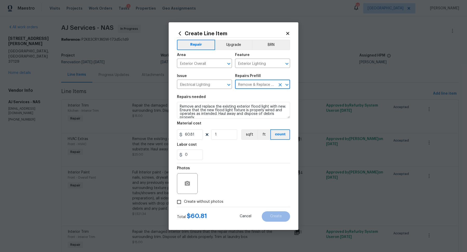
click at [205, 201] on span "Create without photos" at bounding box center [203, 201] width 39 height 5
click at [184, 201] on input "Create without photos" at bounding box center [179, 202] width 10 height 10
checkbox input "true"
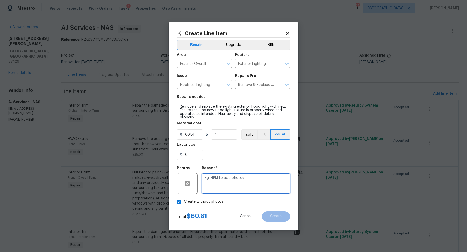
click at [219, 186] on textarea at bounding box center [246, 183] width 88 height 21
type textarea "na"
click at [280, 218] on span "Create" at bounding box center [276, 216] width 12 height 4
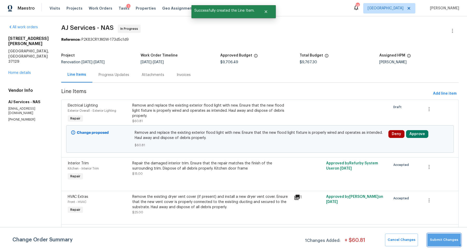
click at [443, 237] on span "Submit Changes" at bounding box center [444, 240] width 28 height 6
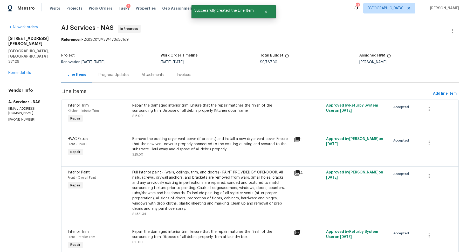
click at [123, 75] on div "Progress Updates" at bounding box center [114, 74] width 31 height 5
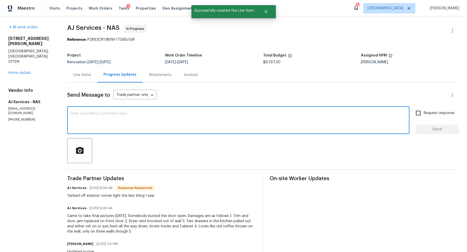
click at [177, 112] on textarea at bounding box center [238, 121] width 336 height 18
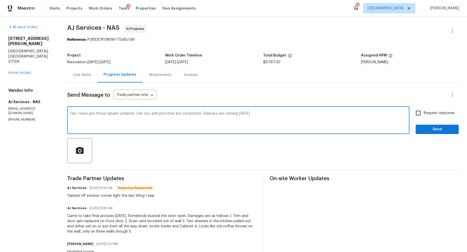
type textarea "Hey I have got those repairs updated. Can you add pics that are completed. Clea…"
click at [421, 114] on input "Request response" at bounding box center [417, 113] width 11 height 11
checkbox input "true"
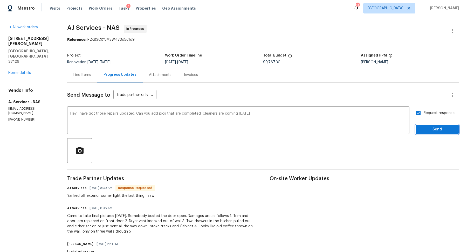
click at [421, 130] on span "Send" at bounding box center [436, 129] width 35 height 6
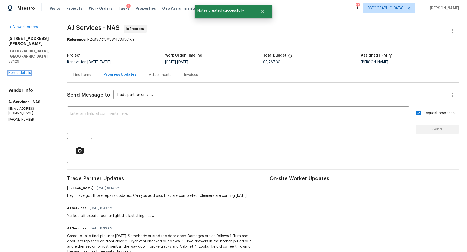
click at [24, 71] on link "Home details" at bounding box center [19, 73] width 23 height 4
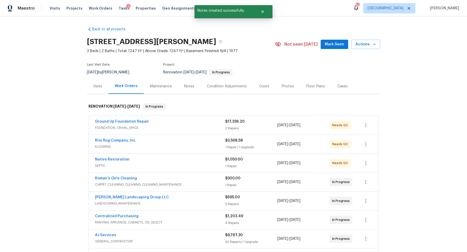
click at [97, 90] on div "Visits" at bounding box center [98, 86] width 22 height 15
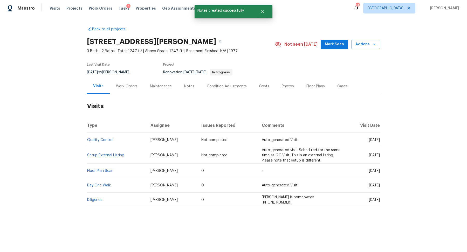
click at [126, 86] on div "Work Orders" at bounding box center [127, 86] width 22 height 5
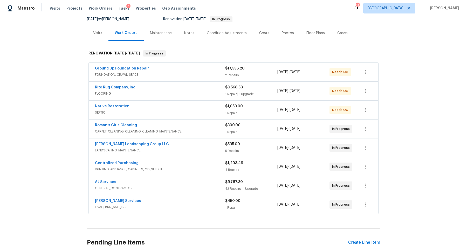
scroll to position [58, 0]
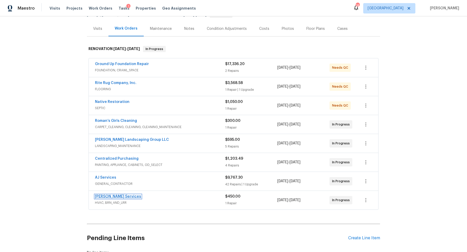
click at [120, 195] on link "Tony Barrett Services" at bounding box center [118, 197] width 46 height 4
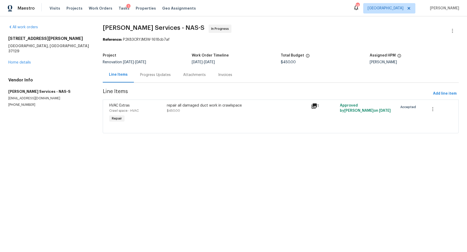
click at [147, 79] on div "Progress Updates" at bounding box center [155, 74] width 43 height 15
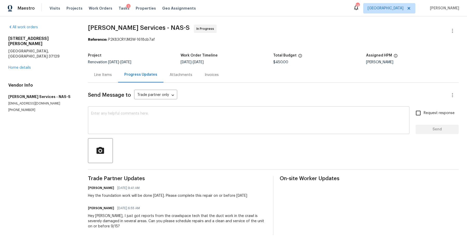
click at [139, 125] on textarea at bounding box center [248, 121] width 315 height 18
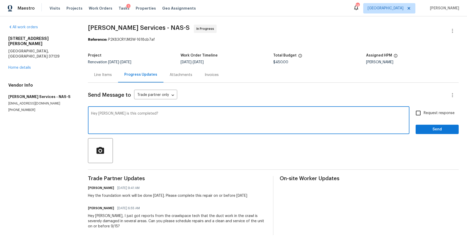
type textarea "Hey Tony is this completed?"
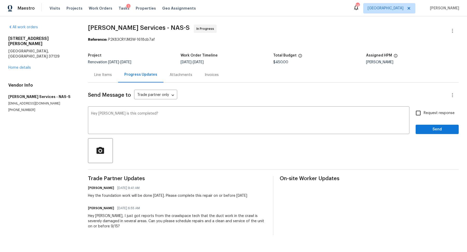
click at [425, 113] on span "Request response" at bounding box center [438, 112] width 31 height 5
click at [423, 113] on input "Request response" at bounding box center [417, 113] width 11 height 11
checkbox input "true"
click at [419, 124] on div "Request response Send" at bounding box center [436, 121] width 43 height 26
click at [419, 125] on button "Send" at bounding box center [436, 130] width 43 height 10
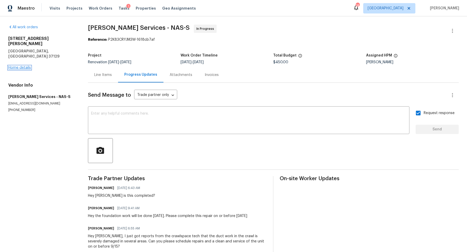
click at [25, 66] on link "Home details" at bounding box center [19, 68] width 23 height 4
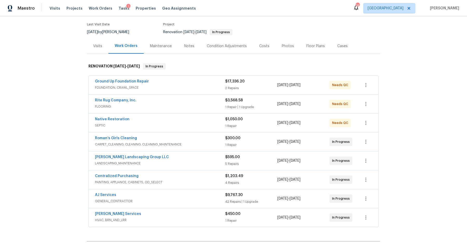
scroll to position [45, 0]
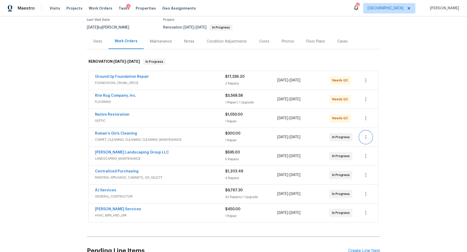
click at [367, 134] on icon "button" at bounding box center [365, 137] width 6 height 6
click at [367, 134] on li "Edit" at bounding box center [387, 136] width 56 height 9
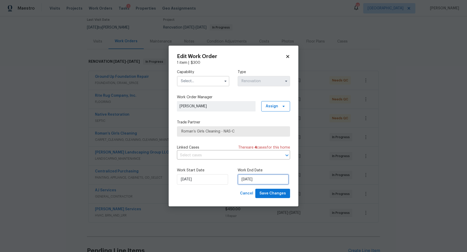
click at [252, 180] on input "[DATE]" at bounding box center [262, 179] width 51 height 10
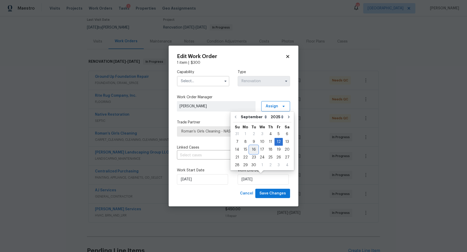
click at [251, 148] on div "16" at bounding box center [253, 149] width 8 height 7
type input "[DATE]"
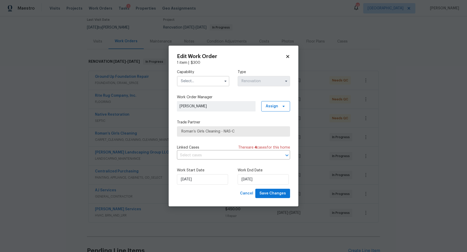
click at [213, 82] on input "text" at bounding box center [203, 81] width 52 height 10
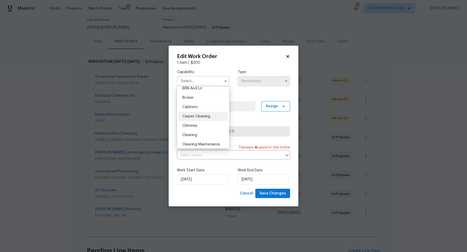
scroll to position [33, 0]
click at [193, 133] on span "Cleaning" at bounding box center [189, 134] width 15 height 4
type input "Cleaning"
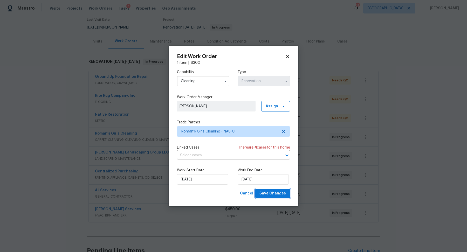
click at [272, 194] on span "Save Changes" at bounding box center [272, 193] width 26 height 6
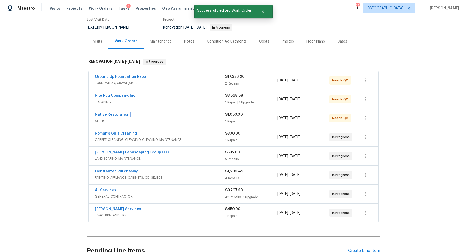
click at [114, 113] on link "Native Restoration" at bounding box center [112, 115] width 34 height 4
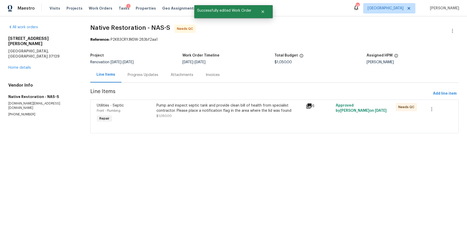
click at [167, 108] on div "Pump and inspect septic tank and provide clean bill of health from specialist c…" at bounding box center [229, 108] width 146 height 10
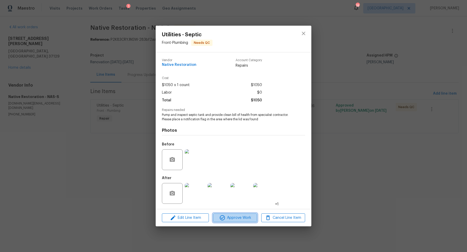
click at [241, 219] on span "Approve Work" at bounding box center [234, 218] width 41 height 6
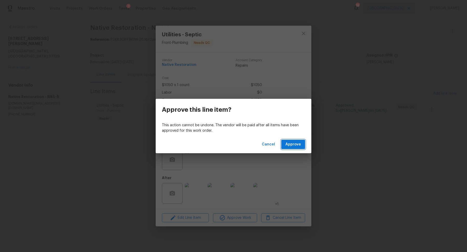
click at [300, 142] on span "Approve" at bounding box center [293, 144] width 16 height 6
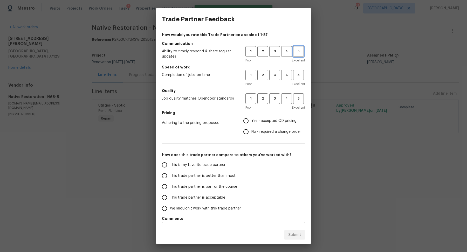
click at [297, 54] on span "5" at bounding box center [298, 51] width 10 height 6
click at [297, 79] on button "5" at bounding box center [298, 75] width 11 height 11
click at [297, 94] on button "5" at bounding box center [298, 98] width 11 height 11
click at [275, 121] on span "Yes - accepted OD pricing" at bounding box center [273, 120] width 45 height 5
click at [251, 121] on input "Yes - accepted OD pricing" at bounding box center [245, 120] width 11 height 11
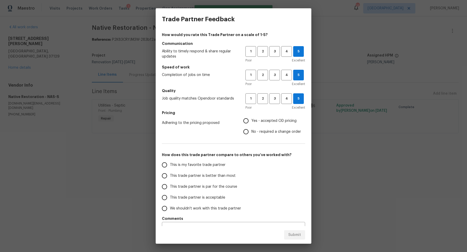
radio input "true"
click at [216, 173] on label "This trade partner is better than most" at bounding box center [200, 175] width 82 height 11
click at [170, 173] on input "This trade partner is better than most" at bounding box center [164, 175] width 11 height 11
click at [298, 237] on span "Submit" at bounding box center [294, 235] width 13 height 6
radio input "true"
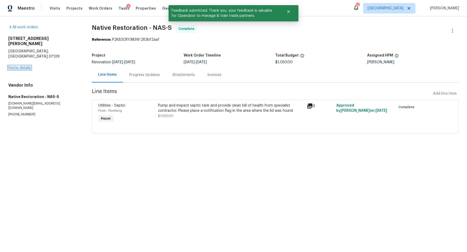
click at [12, 66] on link "Home details" at bounding box center [19, 68] width 23 height 4
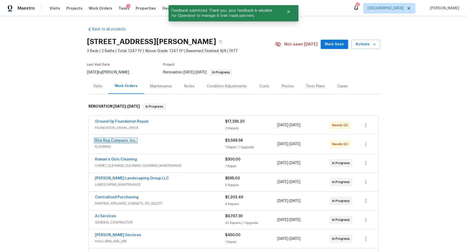
click at [123, 139] on link "Rite Rug Company, Inc." at bounding box center [115, 141] width 41 height 4
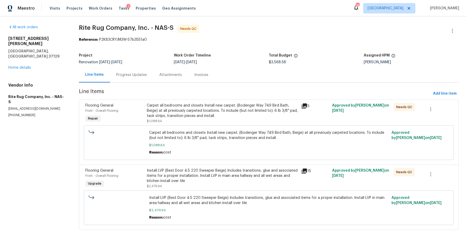
click at [132, 74] on div "Progress Updates" at bounding box center [131, 74] width 31 height 5
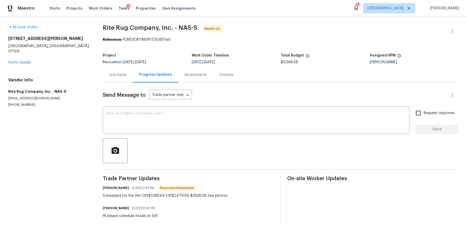
click at [111, 75] on div "Line Items" at bounding box center [118, 74] width 18 height 5
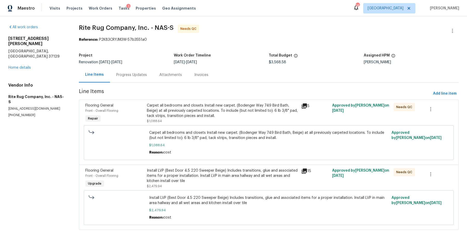
click at [189, 115] on div "Carpet all bedrooms and closets Install new carpet. (Bodenger Way 749 Bird Bath…" at bounding box center [222, 111] width 151 height 16
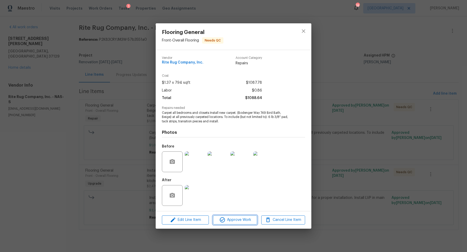
click at [230, 220] on span "Approve Work" at bounding box center [234, 220] width 41 height 6
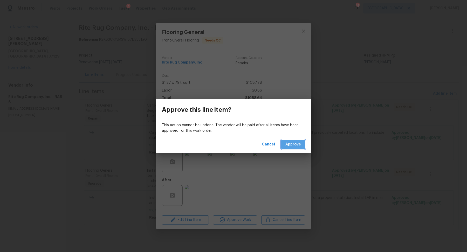
click at [289, 142] on span "Approve" at bounding box center [293, 144] width 16 height 6
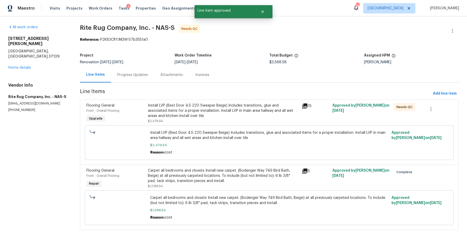
click at [187, 114] on div "Install LVP (Best Door 4.5 220 Sweeper Beige) Includes transitions, glue and as…" at bounding box center [223, 111] width 150 height 16
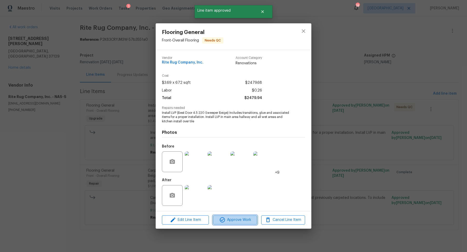
click at [228, 219] on span "Approve Work" at bounding box center [234, 220] width 41 height 6
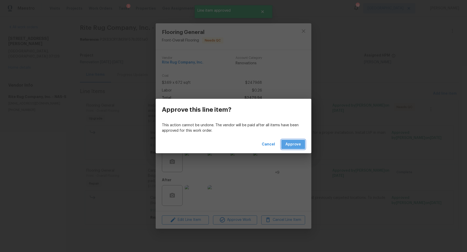
click at [298, 141] on span "Approve" at bounding box center [293, 144] width 16 height 6
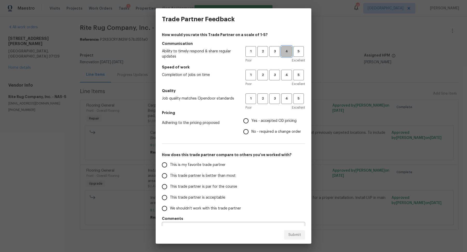
click at [286, 51] on span "4" at bounding box center [287, 51] width 10 height 6
click at [286, 81] on div "1 2 3 4 5 Poor Excellent" at bounding box center [275, 78] width 60 height 17
click at [286, 78] on span "4" at bounding box center [287, 75] width 10 height 6
click at [286, 98] on span "4" at bounding box center [287, 99] width 10 height 6
click at [272, 117] on label "Yes - accepted OD pricing" at bounding box center [270, 120] width 60 height 11
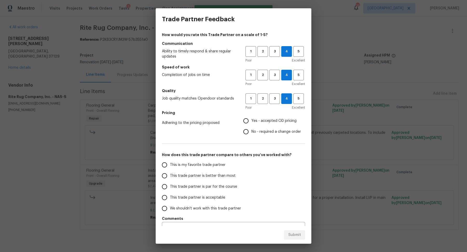
click at [251, 117] on input "Yes - accepted OD pricing" at bounding box center [245, 120] width 11 height 11
radio input "true"
click at [210, 172] on label "This trade partner is better than most" at bounding box center [200, 175] width 82 height 11
click at [170, 172] on input "This trade partner is better than most" at bounding box center [164, 175] width 11 height 11
click at [290, 234] on span "Submit" at bounding box center [294, 235] width 13 height 6
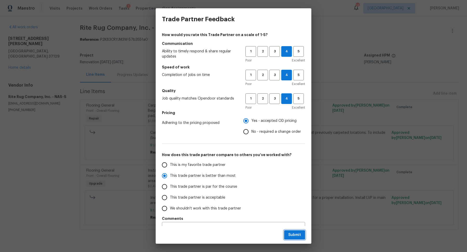
radio input "true"
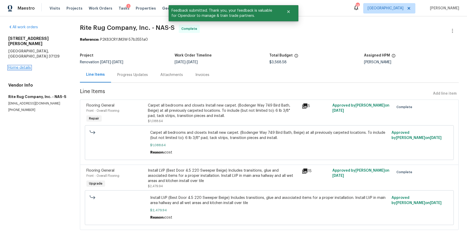
click at [18, 66] on link "Home details" at bounding box center [19, 68] width 23 height 4
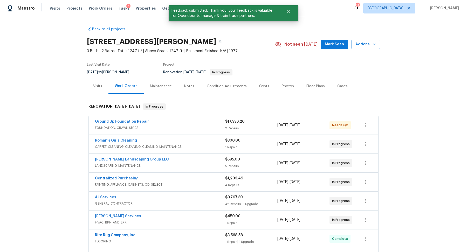
click at [192, 89] on div "Notes" at bounding box center [189, 86] width 23 height 15
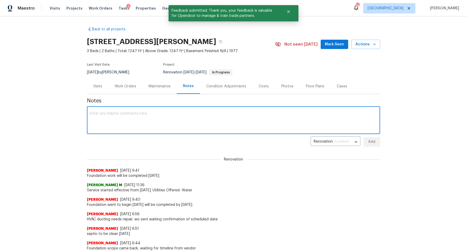
click at [157, 121] on textarea at bounding box center [233, 121] width 287 height 18
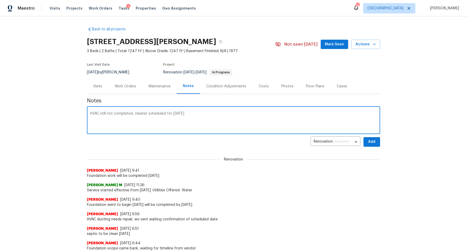
type textarea "HVAC still not completed, cleaner scheduled for today"
click at [380, 137] on div "Back to all projects 8607 Hooper St, Murfreesboro, TN 37129 3 Beds | 2 Baths | …" at bounding box center [233, 134] width 467 height 236
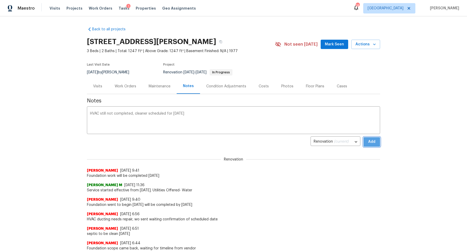
click at [374, 139] on span "Add" at bounding box center [371, 142] width 8 height 6
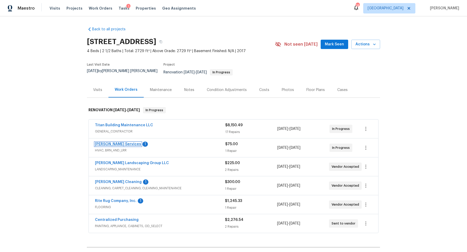
click at [112, 142] on link "[PERSON_NAME] Services" at bounding box center [118, 144] width 46 height 4
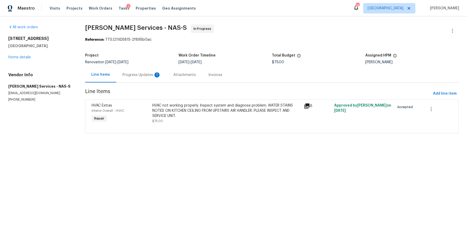
click at [134, 77] on div "Progress Updates 1" at bounding box center [141, 74] width 51 height 15
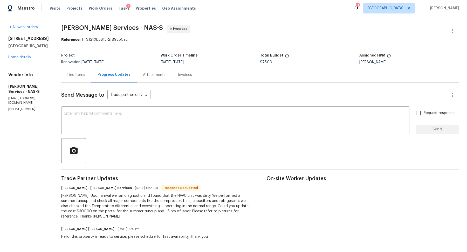
click at [78, 75] on div "Line Items" at bounding box center [76, 74] width 18 height 5
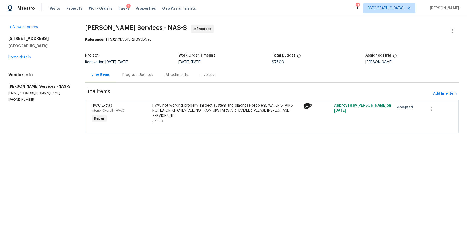
click at [189, 118] on div "HVAC not working properly. Inspect system and diagnose problem. WATER STAINS NO…" at bounding box center [226, 111] width 148 height 16
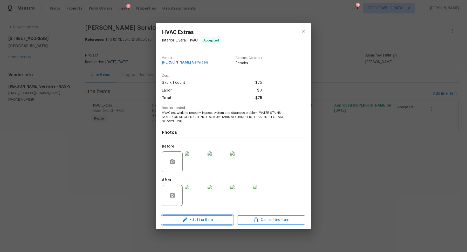
click at [182, 219] on icon "button" at bounding box center [185, 220] width 6 height 6
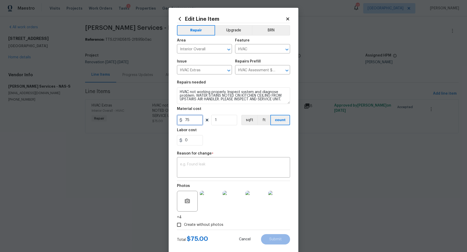
click at [191, 124] on input "75" at bounding box center [190, 120] width 26 height 10
click at [191, 123] on input "75" at bounding box center [190, 120] width 26 height 10
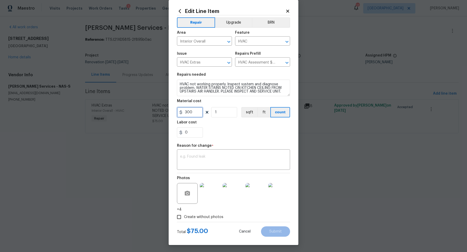
type input "300"
click at [232, 165] on figure "Reason for change * x ​" at bounding box center [233, 157] width 113 height 26
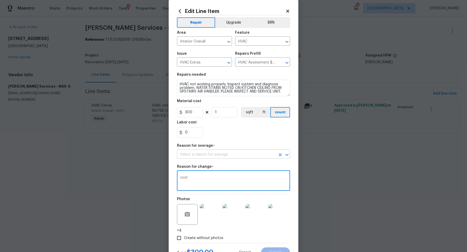
type textarea "cost"
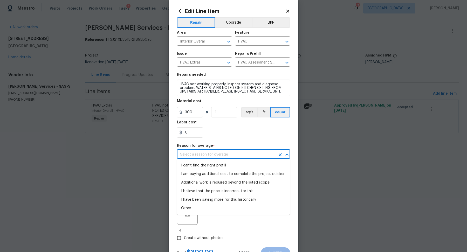
click at [242, 153] on input "text" at bounding box center [226, 155] width 99 height 8
click at [228, 165] on li "I can't find the right prefill" at bounding box center [233, 165] width 113 height 9
type input "I can't find the right prefill"
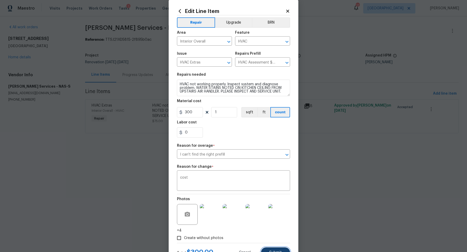
click at [273, 251] on span "Submit" at bounding box center [275, 253] width 12 height 4
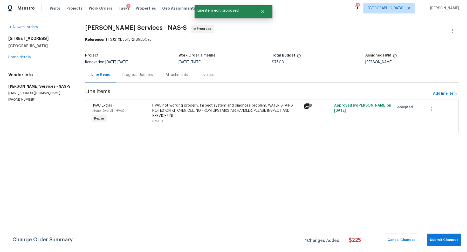
scroll to position [0, 0]
click at [435, 238] on span "Submit Changes" at bounding box center [444, 240] width 28 height 6
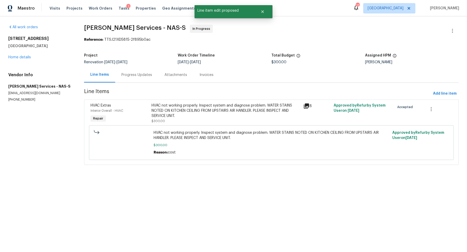
click at [143, 72] on div "Progress Updates" at bounding box center [136, 74] width 31 height 5
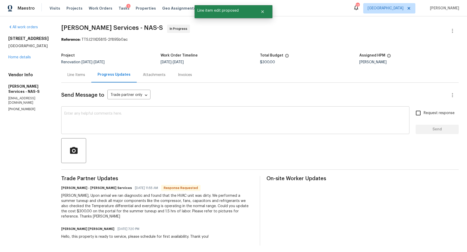
click at [146, 117] on textarea at bounding box center [235, 121] width 342 height 18
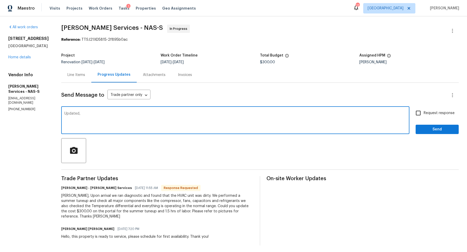
type textarea "Updated,"
click at [425, 118] on label "Request response" at bounding box center [433, 113] width 42 height 11
click at [423, 118] on input "Request response" at bounding box center [417, 113] width 11 height 11
checkbox input "true"
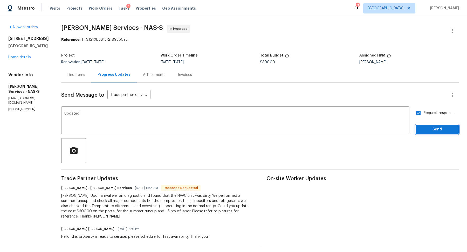
click at [425, 129] on span "Send" at bounding box center [436, 129] width 35 height 6
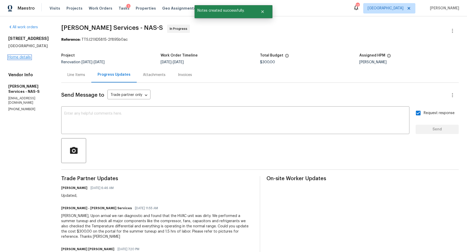
click at [19, 59] on link "Home details" at bounding box center [19, 57] width 23 height 4
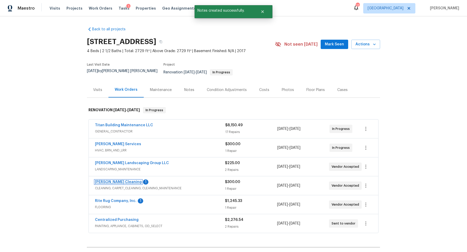
click at [110, 180] on link "[PERSON_NAME] Cleaning" at bounding box center [118, 182] width 47 height 4
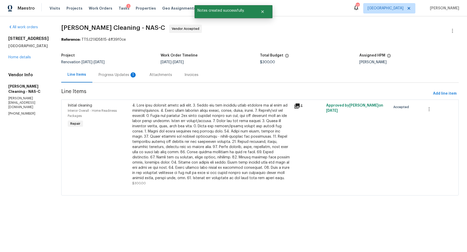
click at [114, 74] on div "Progress Updates 1" at bounding box center [118, 74] width 38 height 5
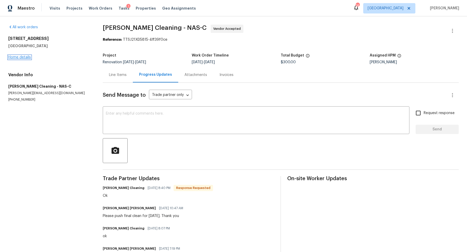
click at [19, 59] on link "Home details" at bounding box center [19, 57] width 23 height 4
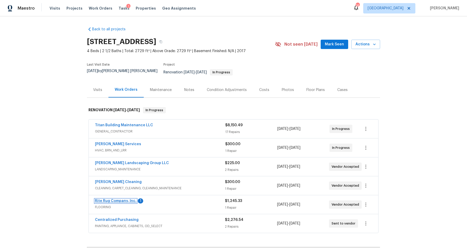
click at [107, 199] on link "Rite Rug Company, Inc." at bounding box center [115, 201] width 41 height 4
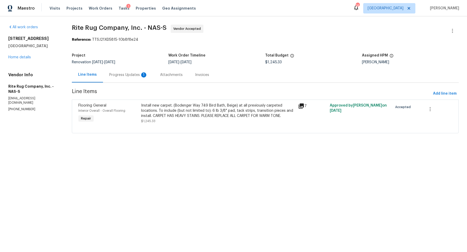
click at [118, 74] on div "Progress Updates 1" at bounding box center [128, 74] width 38 height 5
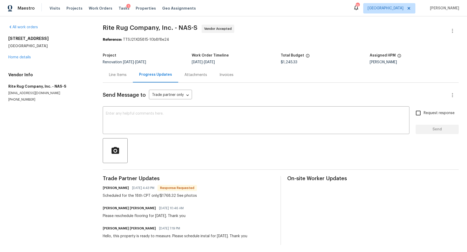
click at [118, 74] on div "Line Items" at bounding box center [118, 74] width 18 height 5
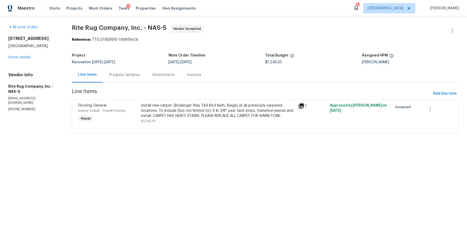
click at [178, 113] on div "Install new carpet. (Bodenger Way 749 Bird Bath, Beige) at all previously carpe…" at bounding box center [218, 111] width 154 height 16
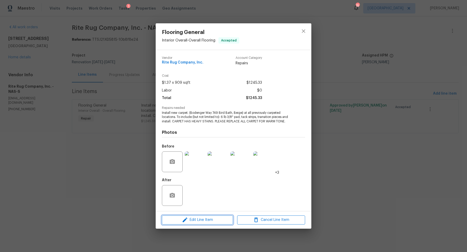
click at [196, 220] on span "Edit Line Item" at bounding box center [197, 220] width 68 height 6
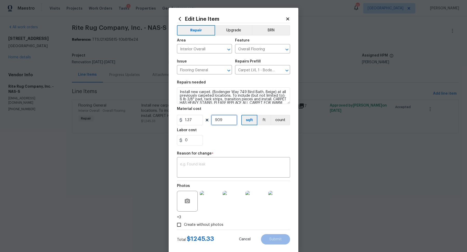
click at [226, 119] on input "909" at bounding box center [224, 120] width 26 height 10
type input "1290"
click at [224, 140] on div "0" at bounding box center [233, 140] width 113 height 10
click at [193, 139] on input "0" at bounding box center [190, 140] width 26 height 10
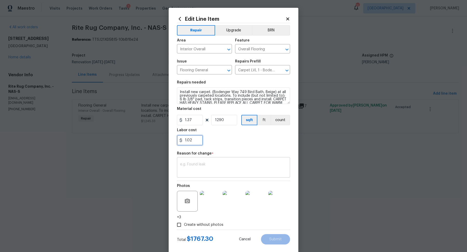
type input "1.02"
click at [263, 165] on textarea at bounding box center [233, 168] width 107 height 11
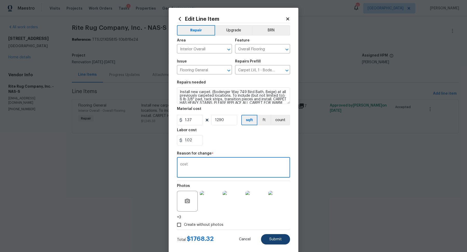
type textarea "cost"
click at [279, 239] on span "Submit" at bounding box center [275, 239] width 12 height 4
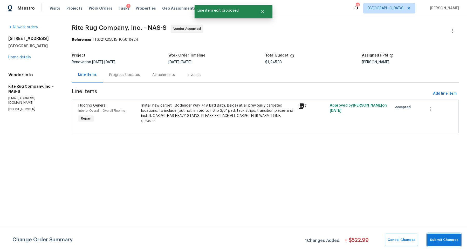
click at [446, 237] on span "Submit Changes" at bounding box center [444, 240] width 28 height 6
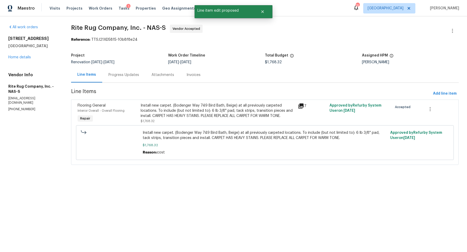
click at [114, 71] on div "Progress Updates" at bounding box center [123, 74] width 43 height 15
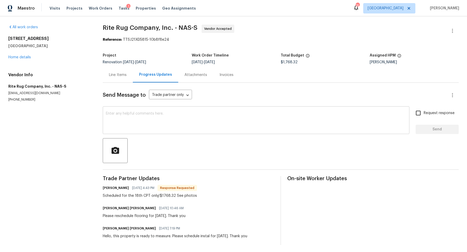
click at [132, 131] on div "x ​" at bounding box center [256, 121] width 306 height 26
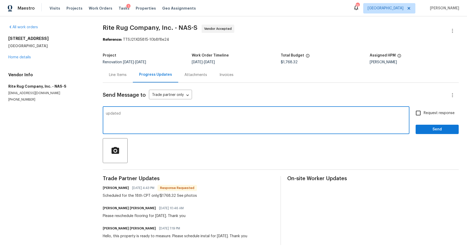
type textarea "updated"
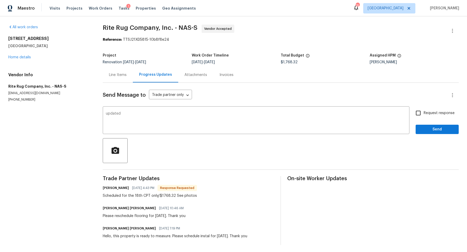
click at [431, 111] on span "Request response" at bounding box center [438, 112] width 31 height 5
click at [423, 111] on input "Request response" at bounding box center [417, 113] width 11 height 11
checkbox input "true"
click at [431, 129] on span "Send" at bounding box center [436, 129] width 35 height 6
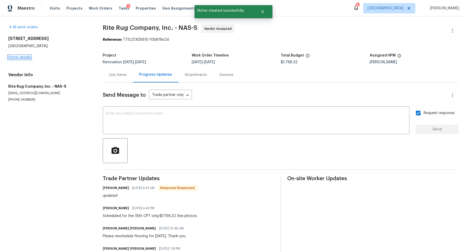
click at [16, 57] on link "Home details" at bounding box center [19, 57] width 23 height 4
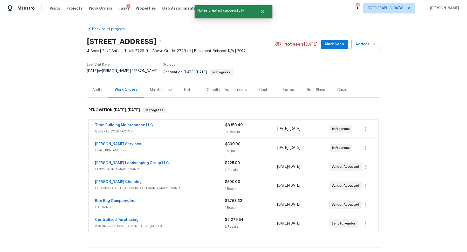
click at [117, 123] on span "Titan Building Maintenance LLC" at bounding box center [124, 125] width 58 height 5
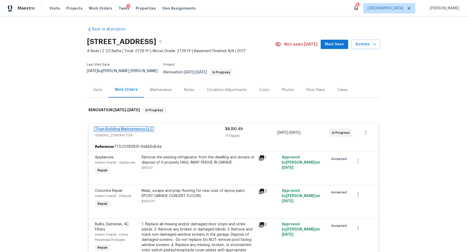
click at [107, 127] on link "Titan Building Maintenance LLC" at bounding box center [124, 129] width 58 height 4
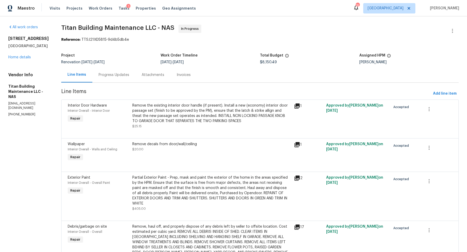
click at [99, 73] on div "Progress Updates" at bounding box center [114, 74] width 31 height 5
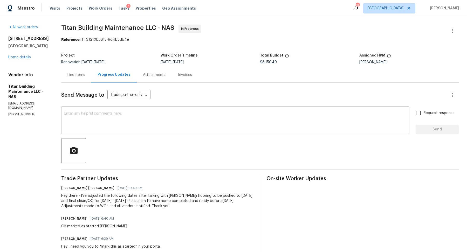
click at [132, 121] on textarea at bounding box center [235, 121] width 342 height 18
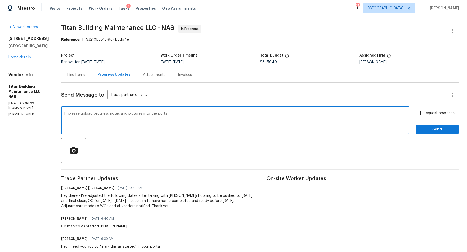
type textarea "Hi please upload progress notes and pictures into the portal"
click at [422, 111] on input "Request response" at bounding box center [417, 113] width 11 height 11
checkbox input "true"
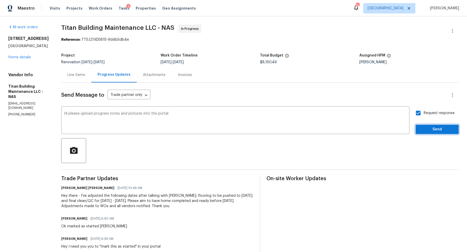
click at [421, 127] on span "Send" at bounding box center [436, 129] width 35 height 6
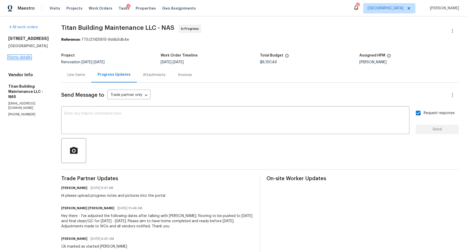
click at [22, 59] on link "Home details" at bounding box center [19, 57] width 23 height 4
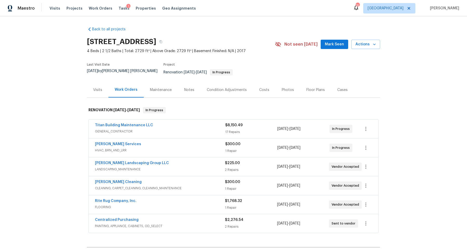
click at [186, 87] on div "Notes" at bounding box center [189, 89] width 10 height 5
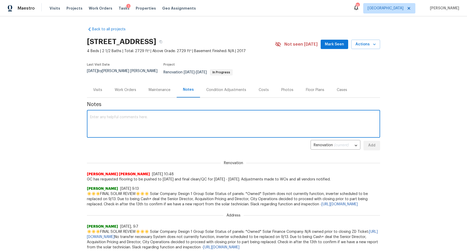
click at [150, 115] on textarea at bounding box center [233, 124] width 287 height 18
type textarea "Hvac has been serviced"
click at [370, 142] on span "Add" at bounding box center [371, 145] width 8 height 6
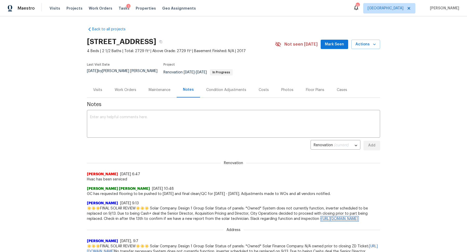
click at [321, 220] on link "[URL][DOMAIN_NAME]" at bounding box center [339, 219] width 36 height 4
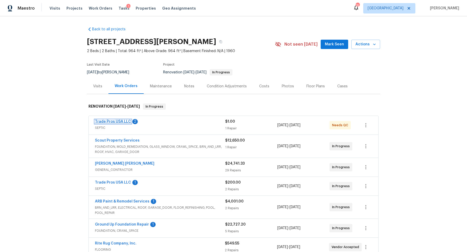
click at [108, 122] on link "Trade Pros USA LLC" at bounding box center [113, 122] width 36 height 4
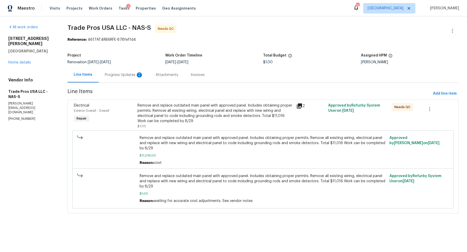
click at [122, 79] on div "Progress Updates 2" at bounding box center [124, 74] width 51 height 15
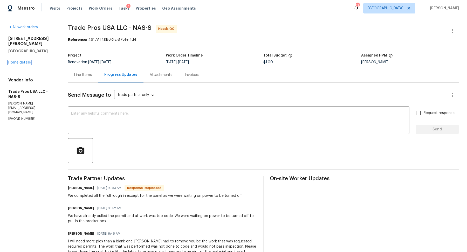
click at [15, 61] on link "Home details" at bounding box center [19, 63] width 23 height 4
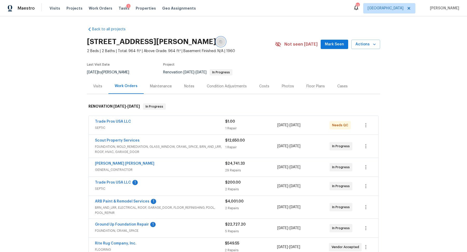
click at [219, 41] on icon "button" at bounding box center [220, 41] width 3 height 3
click at [116, 122] on link "Trade Pros USA LLC" at bounding box center [113, 122] width 36 height 4
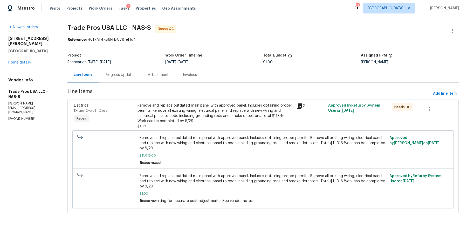
click at [120, 72] on div "Progress Updates" at bounding box center [120, 74] width 31 height 5
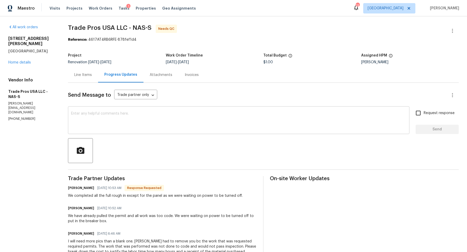
click at [134, 121] on textarea at bounding box center [238, 121] width 335 height 18
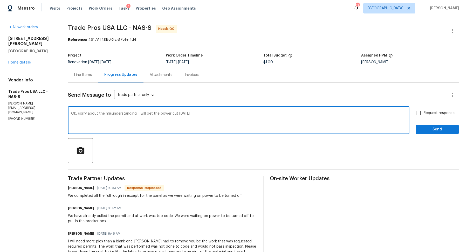
type textarea "Ok, sorry about the misunderstanding. I will get the power cut [DATE]"
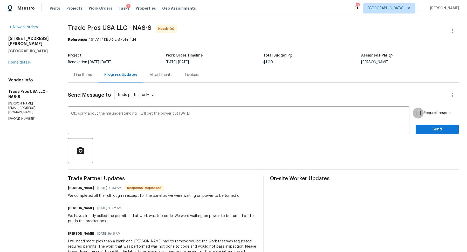
click at [420, 112] on input "Request response" at bounding box center [417, 113] width 11 height 11
checkbox input "true"
click at [421, 125] on button "Send" at bounding box center [436, 130] width 43 height 10
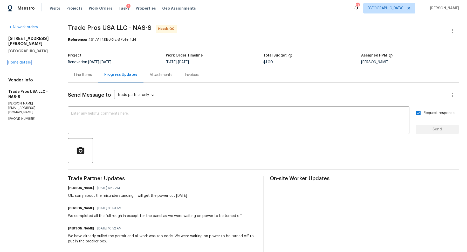
click at [20, 61] on link "Home details" at bounding box center [19, 63] width 23 height 4
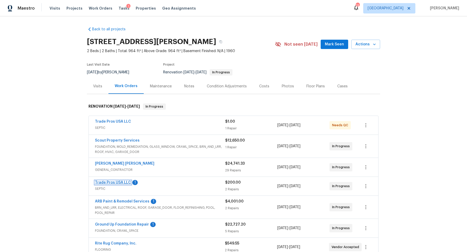
click at [114, 181] on link "Trade Pros USA LLC" at bounding box center [113, 183] width 36 height 4
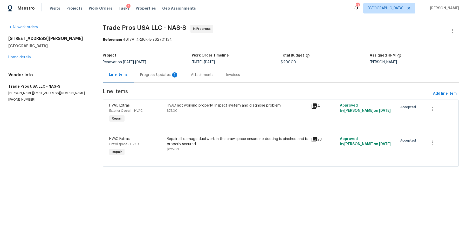
click at [146, 73] on div "Progress Updates 1" at bounding box center [159, 74] width 38 height 5
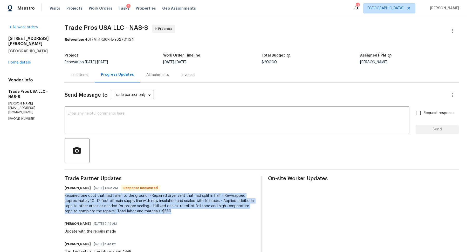
drag, startPoint x: 163, startPoint y: 211, endPoint x: 63, endPoint y: 195, distance: 100.5
click at [63, 195] on div "All work orders [STREET_ADDRESS][PERSON_NAME] Home details Vendor Info Trade Pr…" at bounding box center [233, 243] width 467 height 455
copy div "Repaired one duct that had fallen to the ground. • Repaired dryer vent that had…"
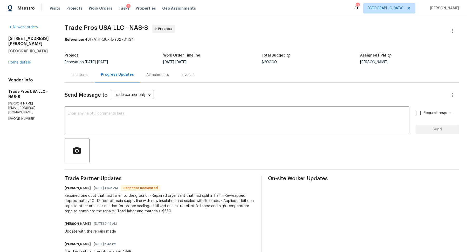
click at [82, 77] on div "Line Items" at bounding box center [80, 74] width 18 height 5
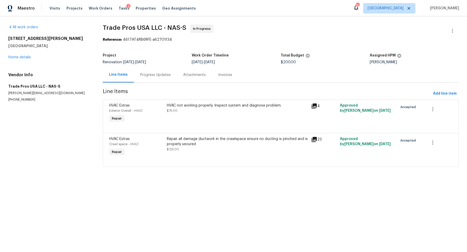
click at [209, 147] on div "Repair all damage ductwork in the crawlspace ensure no ducting is pinched and i…" at bounding box center [237, 144] width 141 height 16
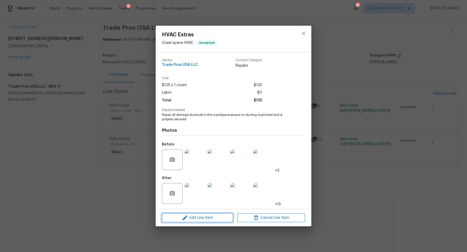
click at [203, 217] on span "Edit Line Item" at bounding box center [197, 218] width 68 height 6
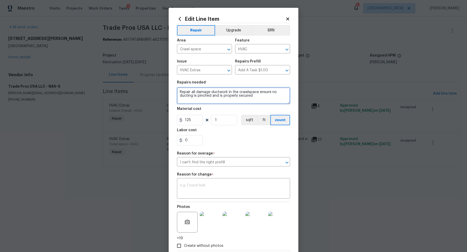
click at [259, 99] on textarea "Repair all damage ductwork in the crawlspace ensure no ducting is pinched and i…" at bounding box center [233, 95] width 113 height 17
paste textarea "Repaired one duct that had fallen to the ground. • Repaired dryer vent that had…"
type textarea "Repair all damage ductwork in the crawlspace ensure no ducting is pinched and i…"
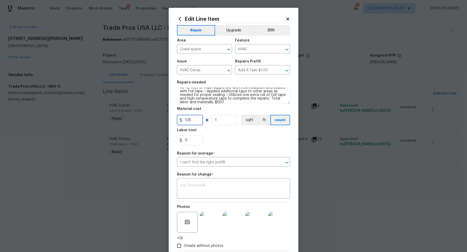
click at [192, 118] on input "125" at bounding box center [190, 120] width 26 height 10
type input "550"
click at [208, 185] on textarea at bounding box center [233, 189] width 107 height 11
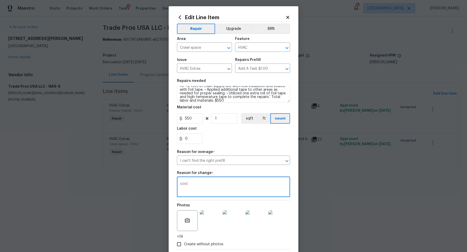
scroll to position [29, 0]
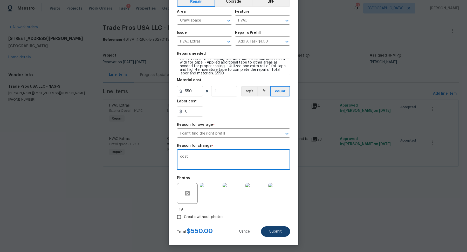
type textarea "cost"
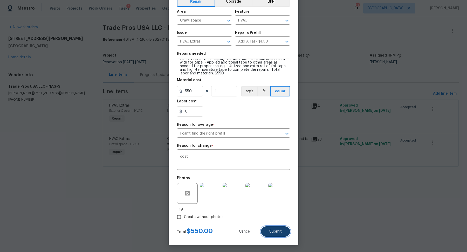
click at [278, 232] on span "Submit" at bounding box center [275, 232] width 12 height 4
type textarea "Repair all damage ductwork in the crawlspace ensure no ducting is pinched and i…"
type input "125"
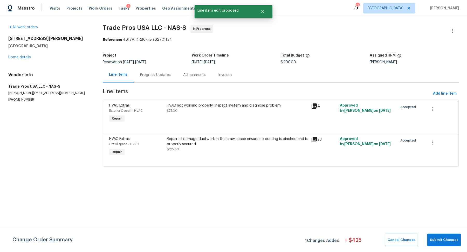
scroll to position [0, 0]
click at [441, 236] on button "Submit Changes" at bounding box center [443, 240] width 33 height 13
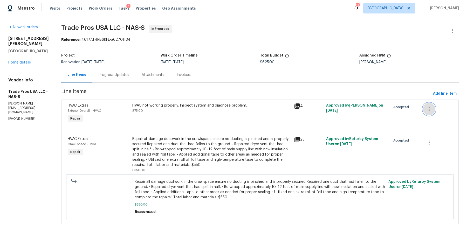
click at [431, 110] on icon "button" at bounding box center [429, 109] width 6 height 6
click at [429, 111] on li "Cancel" at bounding box center [433, 109] width 20 height 9
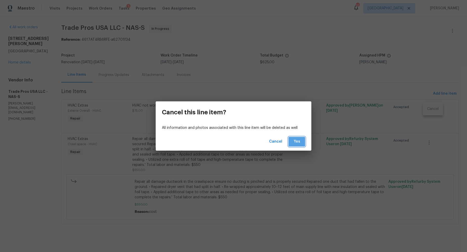
click at [301, 139] on button "Yes" at bounding box center [296, 142] width 17 height 10
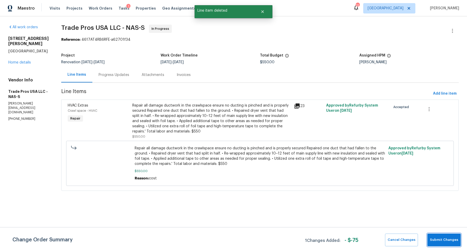
click at [441, 237] on span "Submit Changes" at bounding box center [444, 240] width 28 height 6
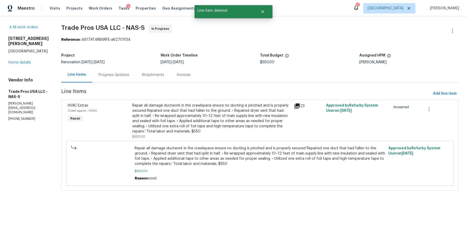
click at [105, 84] on section "Trade Pros USA LLC - NAS-S In Progress Reference: 4617AT4RB6RFE-a62701f34 Proje…" at bounding box center [259, 111] width 397 height 172
click at [106, 80] on div "Progress Updates" at bounding box center [113, 74] width 43 height 15
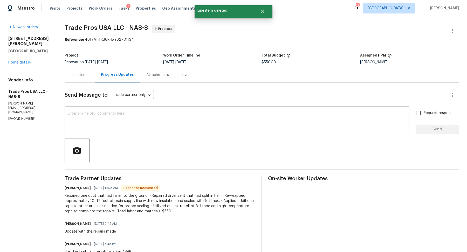
click at [145, 120] on textarea at bounding box center [237, 121] width 338 height 18
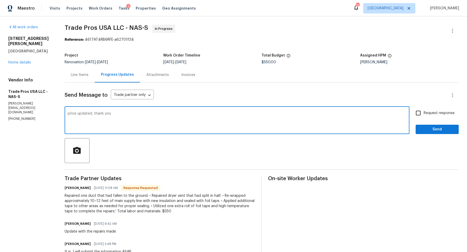
type textarea "price updated, thank you"
click at [428, 112] on span "Request response" at bounding box center [438, 112] width 31 height 5
click at [423, 112] on input "Request response" at bounding box center [417, 113] width 11 height 11
checkbox input "true"
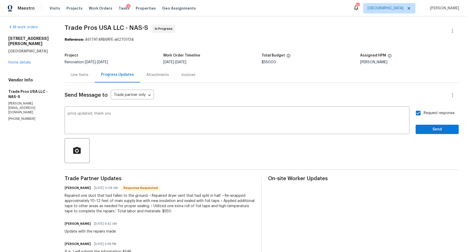
click at [427, 123] on div "Request response Send" at bounding box center [436, 121] width 43 height 26
click at [426, 127] on span "Send" at bounding box center [436, 129] width 35 height 6
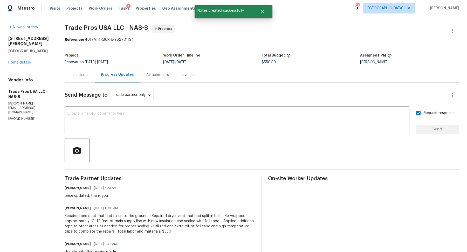
click at [14, 59] on div "[STREET_ADDRESS][PERSON_NAME][PERSON_NAME] Home details" at bounding box center [30, 50] width 44 height 29
click at [16, 61] on link "Home details" at bounding box center [19, 63] width 23 height 4
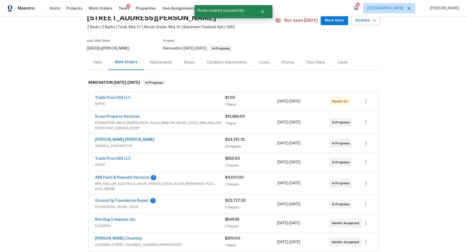
scroll to position [37, 0]
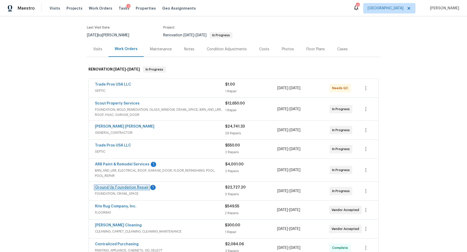
click at [115, 186] on link "Ground Up Foundation Repair" at bounding box center [122, 188] width 54 height 4
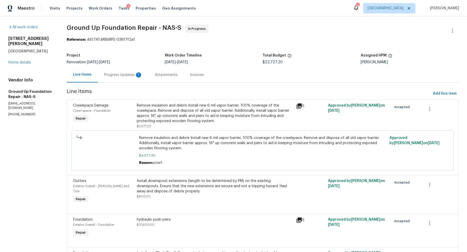
click at [118, 74] on div "Progress Updates 1" at bounding box center [123, 74] width 38 height 5
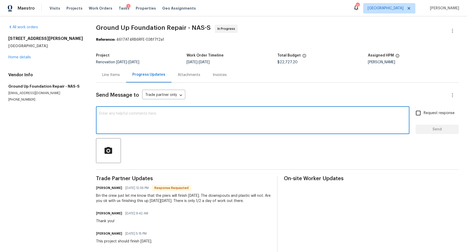
click at [138, 126] on textarea at bounding box center [252, 121] width 307 height 18
type textarea "thats ok, what day will they finish? Portal says 9/10"
click at [432, 113] on span "Request response" at bounding box center [438, 112] width 31 height 5
click at [423, 113] on input "Request response" at bounding box center [417, 113] width 11 height 11
checkbox input "true"
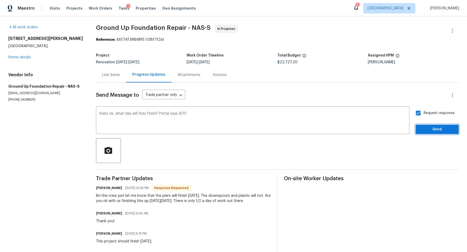
click at [428, 126] on span "Send" at bounding box center [436, 129] width 35 height 6
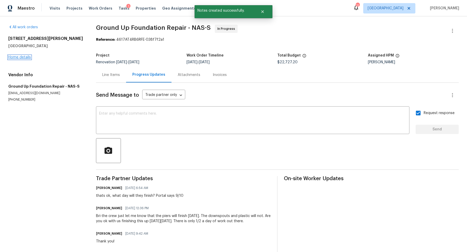
click at [20, 59] on link "Home details" at bounding box center [19, 57] width 23 height 4
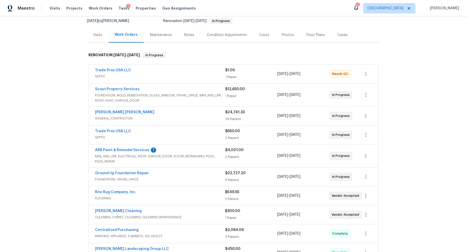
scroll to position [49, 0]
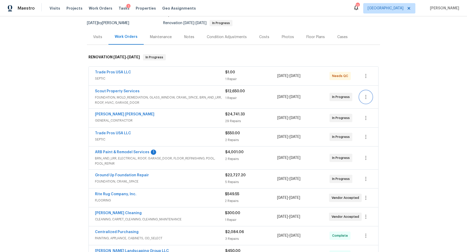
click at [367, 94] on icon "button" at bounding box center [365, 97] width 6 height 6
click at [367, 95] on li "Edit" at bounding box center [387, 96] width 56 height 9
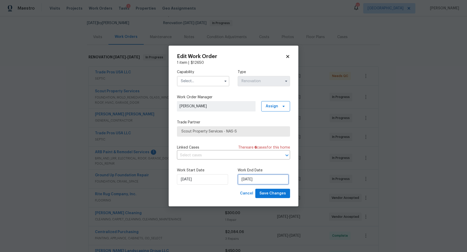
click at [257, 181] on input "[DATE]" at bounding box center [262, 179] width 51 height 10
select select "8"
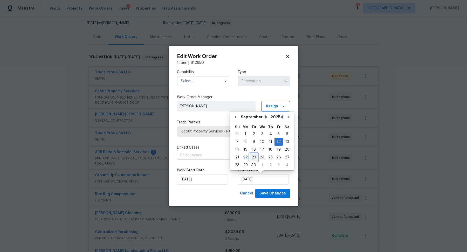
click at [254, 156] on div "23" at bounding box center [253, 157] width 8 height 7
type input "[DATE]"
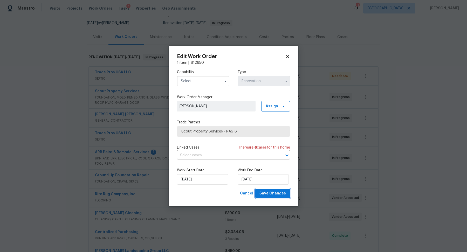
click at [267, 192] on span "Save Changes" at bounding box center [272, 193] width 26 height 6
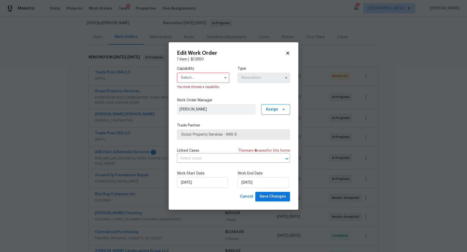
click at [217, 73] on input "text" at bounding box center [203, 78] width 52 height 10
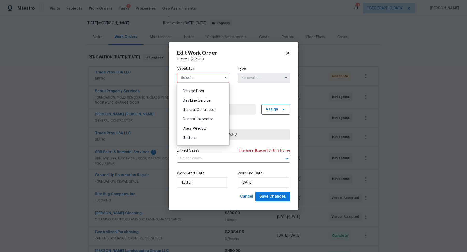
scroll to position [230, 0]
click at [195, 122] on div "Glass Window" at bounding box center [203, 125] width 50 height 9
type input "Glass Window"
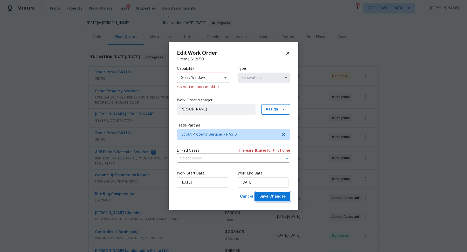
click at [273, 197] on span "Save Changes" at bounding box center [272, 196] width 26 height 6
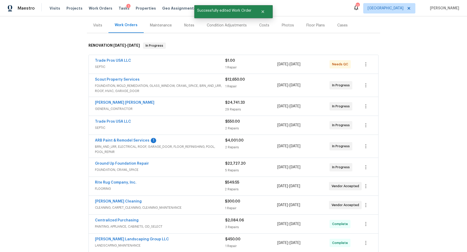
scroll to position [56, 0]
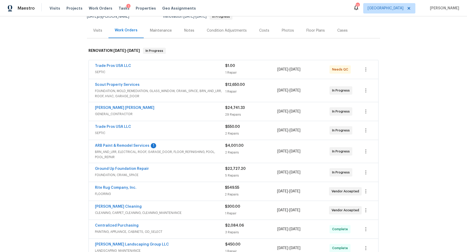
click at [184, 30] on div "Notes" at bounding box center [189, 30] width 10 height 5
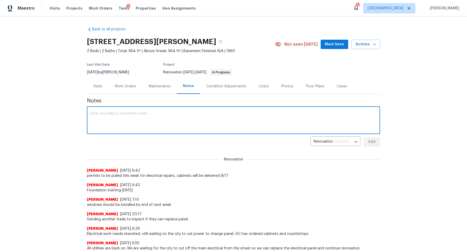
click at [143, 119] on textarea at bounding box center [233, 121] width 287 height 18
type textarea "Getting city to cut power [DATE]"
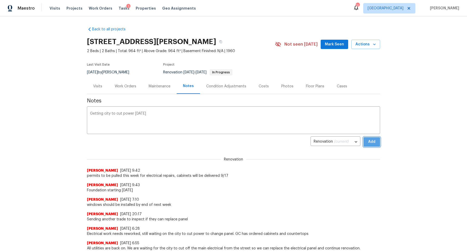
click at [372, 141] on span "Add" at bounding box center [371, 142] width 8 height 6
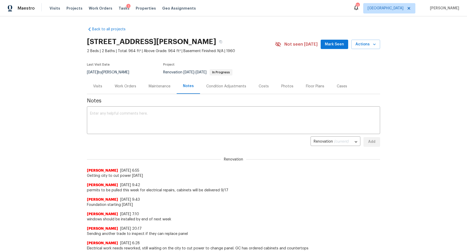
click at [103, 87] on div "Visits" at bounding box center [98, 86] width 22 height 15
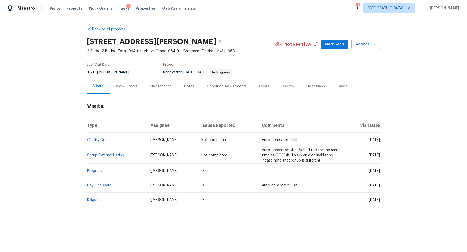
click at [124, 88] on div "Work Orders" at bounding box center [127, 86] width 22 height 5
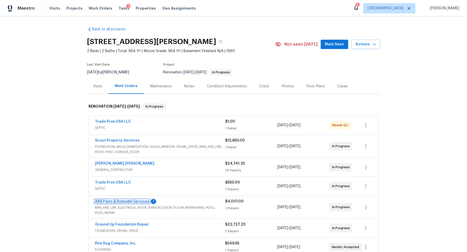
click at [130, 200] on link "ARB Paint & Remodel Services" at bounding box center [122, 202] width 54 height 4
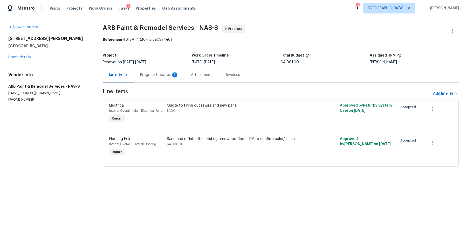
click at [141, 74] on div "Progress Updates 1" at bounding box center [159, 74] width 38 height 5
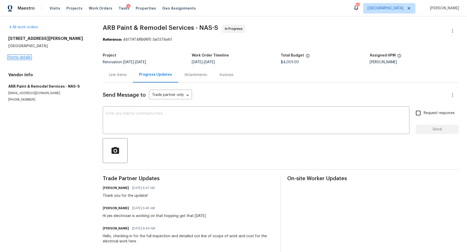
click at [19, 58] on link "Home details" at bounding box center [19, 57] width 23 height 4
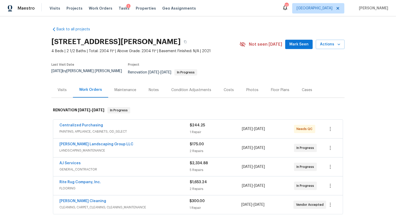
click at [67, 160] on span "AJ Services" at bounding box center [69, 162] width 21 height 5
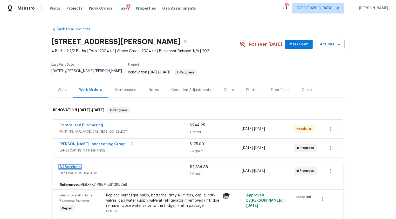
click at [67, 165] on link "AJ Services" at bounding box center [69, 167] width 21 height 4
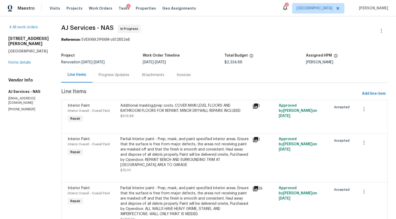
click at [115, 79] on div "Progress Updates" at bounding box center [113, 74] width 43 height 15
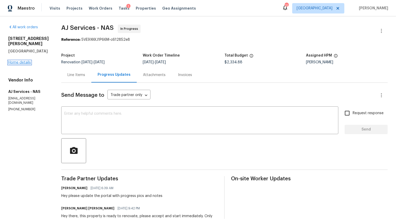
click at [23, 61] on link "Home details" at bounding box center [19, 63] width 23 height 4
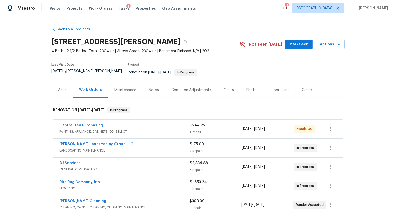
click at [155, 87] on div "Notes" at bounding box center [154, 89] width 10 height 5
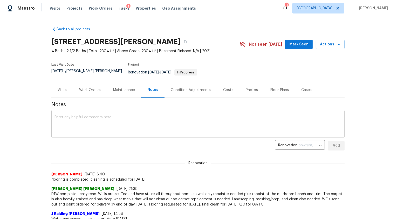
click at [117, 115] on textarea at bounding box center [197, 124] width 287 height 18
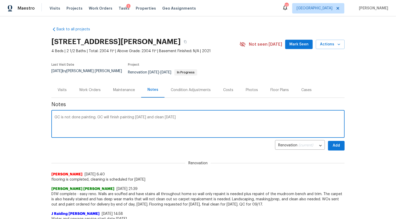
type textarea "GC is not done painting. GC will finish painting today and clean tomorrow"
click at [339, 144] on span "Add" at bounding box center [336, 145] width 8 height 6
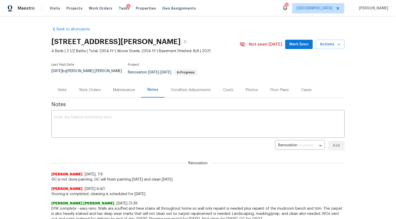
click at [92, 89] on div "Work Orders" at bounding box center [90, 89] width 34 height 15
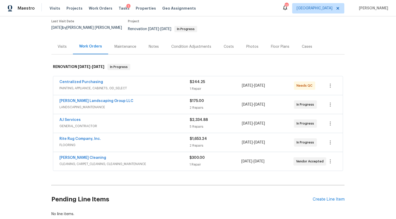
scroll to position [45, 0]
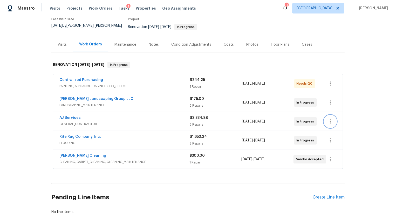
click at [332, 118] on icon "button" at bounding box center [330, 121] width 6 height 6
click at [332, 118] on li "Edit" at bounding box center [352, 117] width 56 height 9
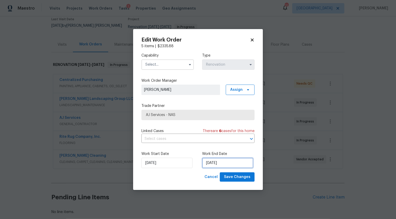
click at [213, 163] on input "9/12/2025" at bounding box center [227, 163] width 51 height 10
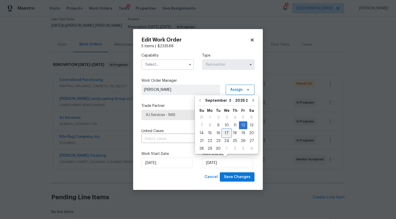
click at [226, 131] on div "17" at bounding box center [226, 132] width 9 height 7
type input "[DATE]"
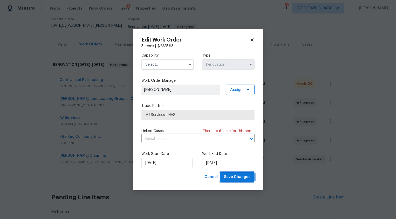
click at [242, 177] on span "Save Changes" at bounding box center [237, 177] width 26 height 6
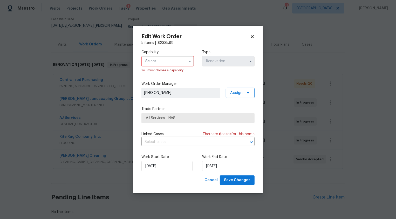
click at [149, 61] on input "text" at bounding box center [167, 61] width 52 height 10
